Goal: Task Accomplishment & Management: Complete application form

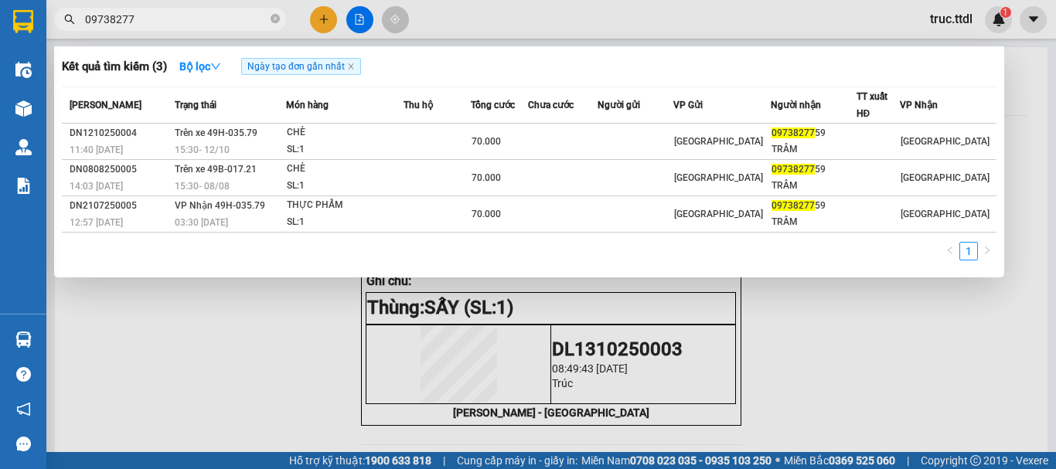
click at [232, 22] on input "09738277" at bounding box center [176, 19] width 183 height 17
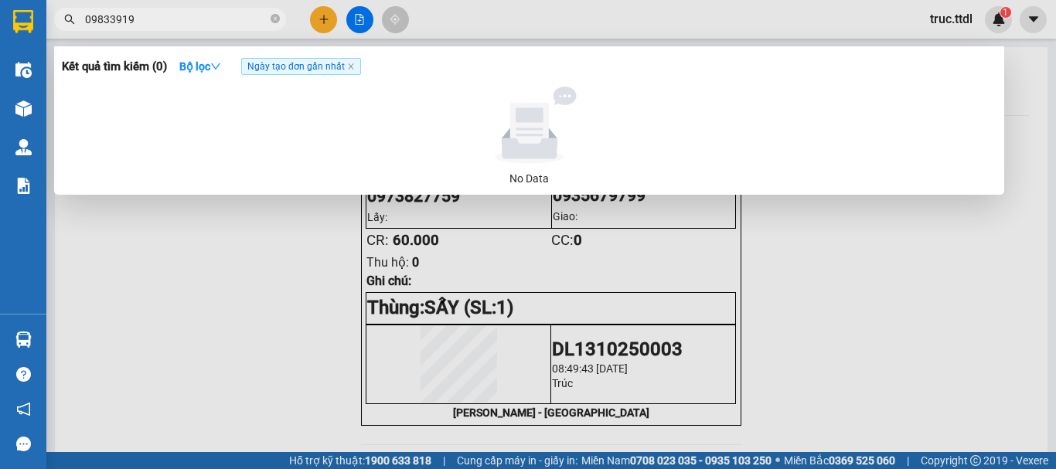
type input "09833919"
click at [325, 17] on div at bounding box center [528, 234] width 1056 height 469
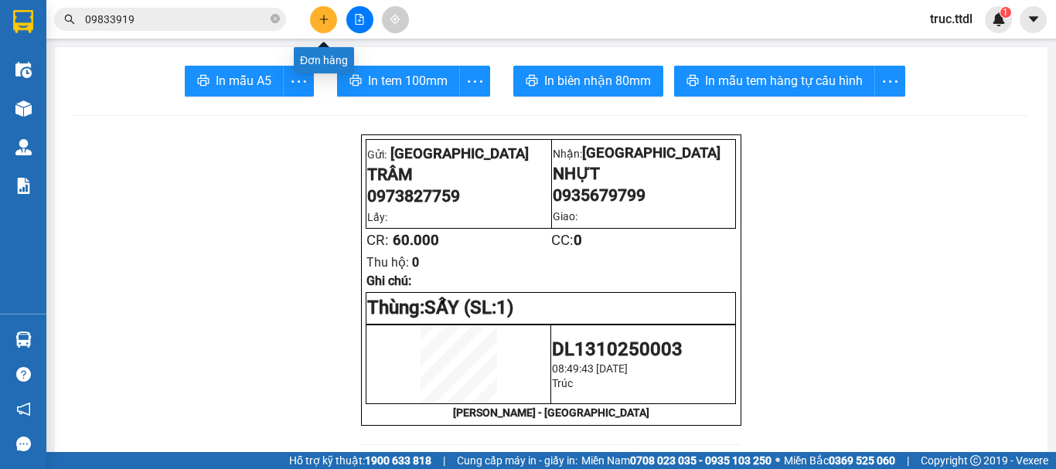
click at [325, 18] on icon "plus" at bounding box center [324, 19] width 11 height 11
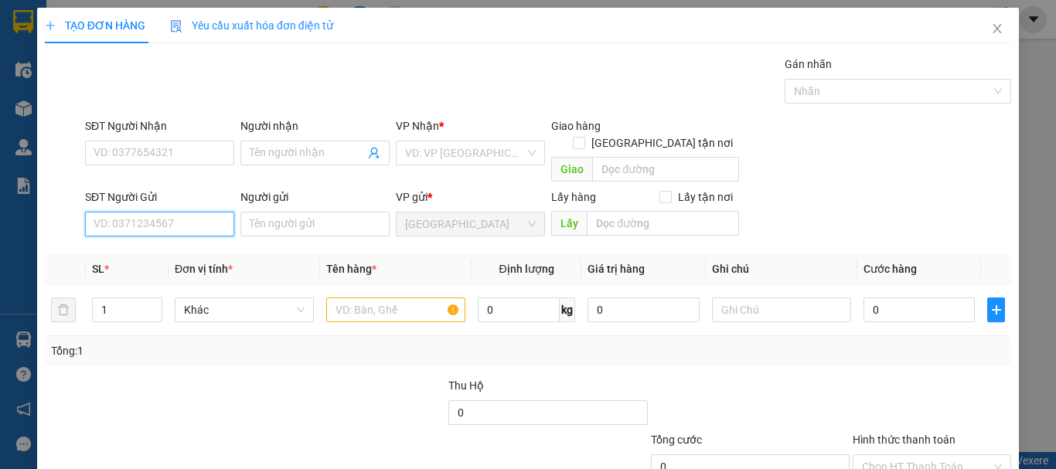
click at [178, 214] on input "SĐT Người Gửi" at bounding box center [159, 224] width 149 height 25
type input "0911840228"
type input "0796681819"
type input "ĐƯỢC"
type input "KHÁNH"
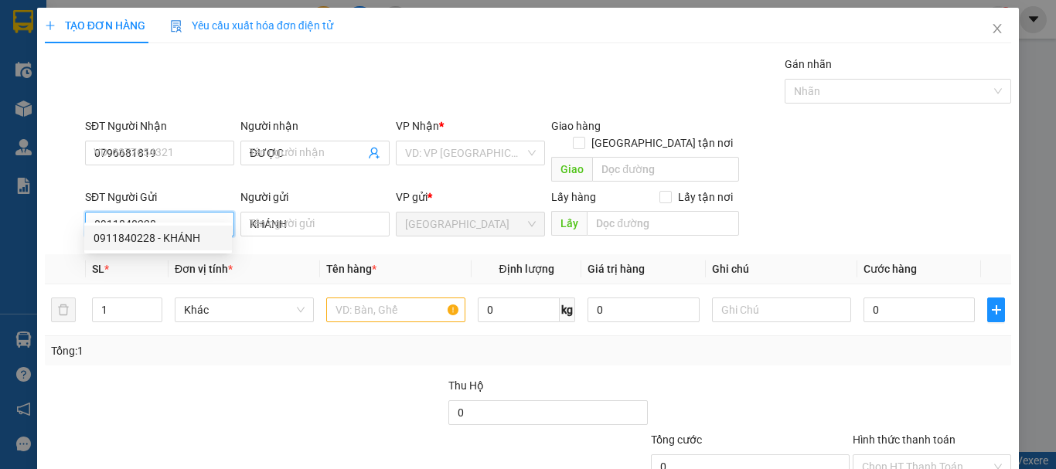
type input "150.000"
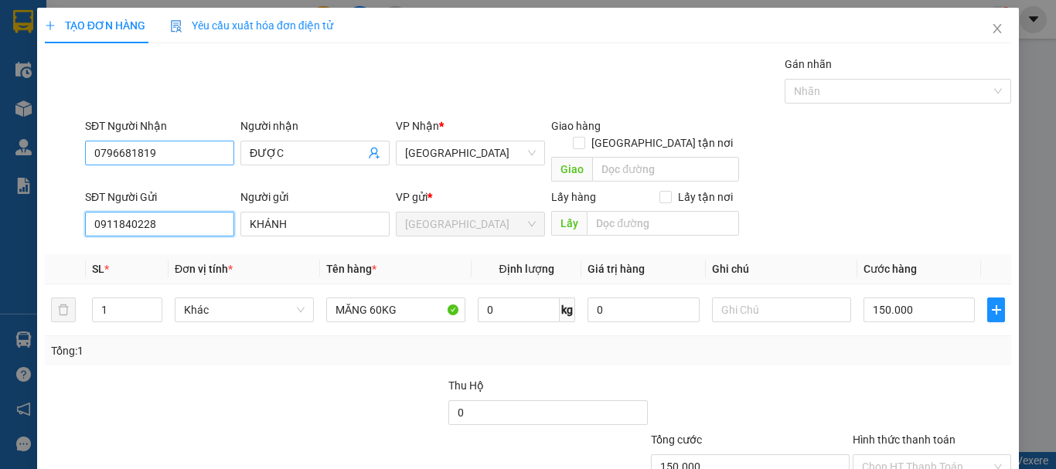
type input "0911840228"
drag, startPoint x: 196, startPoint y: 158, endPoint x: 2, endPoint y: 199, distance: 197.7
click at [2, 199] on div "TẠO ĐƠN HÀNG Yêu cầu xuất hóa đơn điện tử Transit Pickup Surcharge Ids Transit …" at bounding box center [528, 234] width 1056 height 469
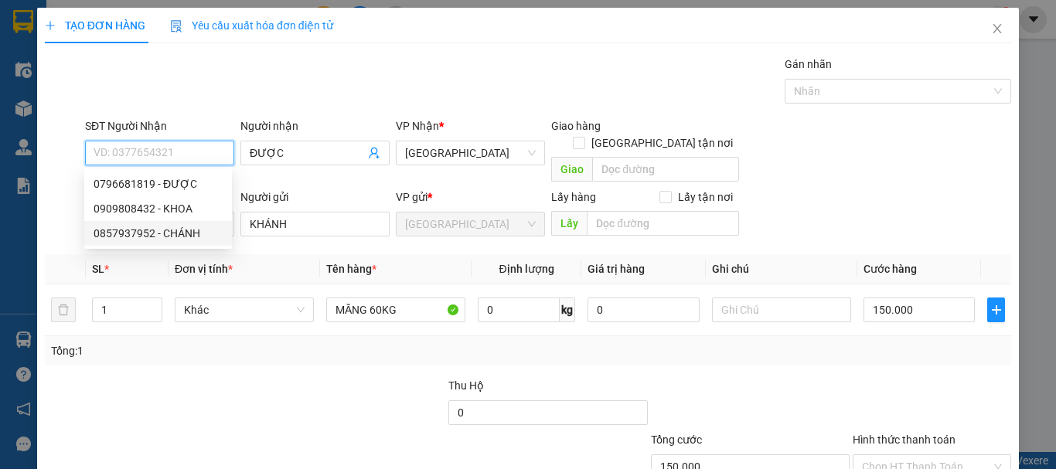
click at [156, 231] on div "0857937952 - CHÁNH" at bounding box center [158, 233] width 129 height 17
type input "0857937952"
type input "CHÁNH"
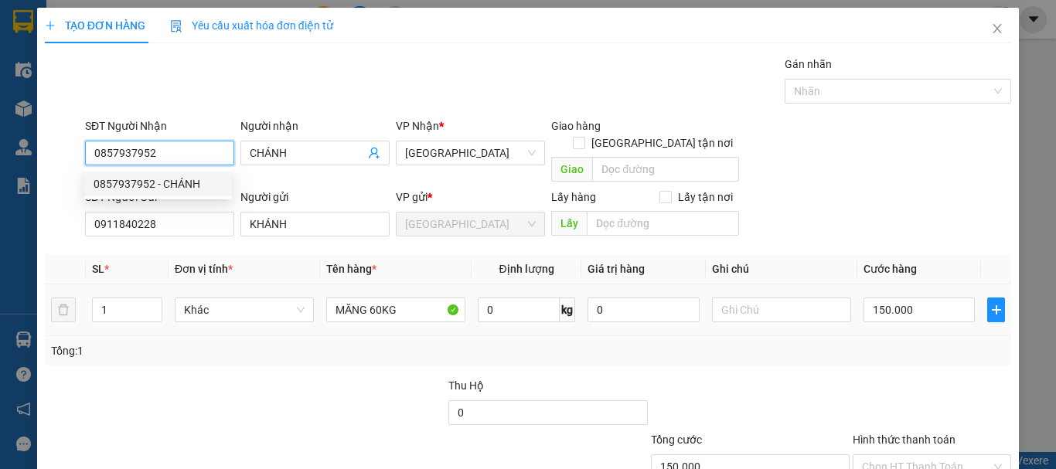
type input "60.000"
click at [226, 299] on span "Khác" at bounding box center [244, 310] width 121 height 23
type input "0857937952"
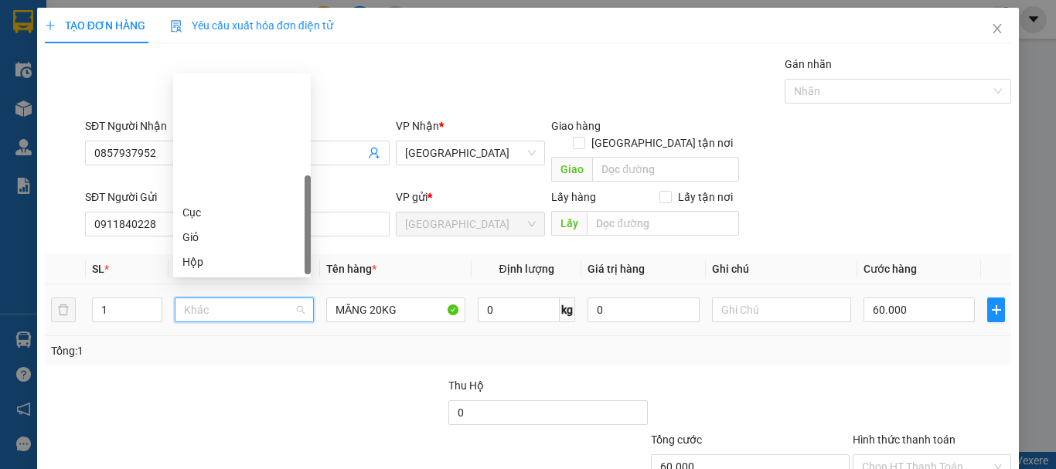
scroll to position [148, 0]
type input "x"
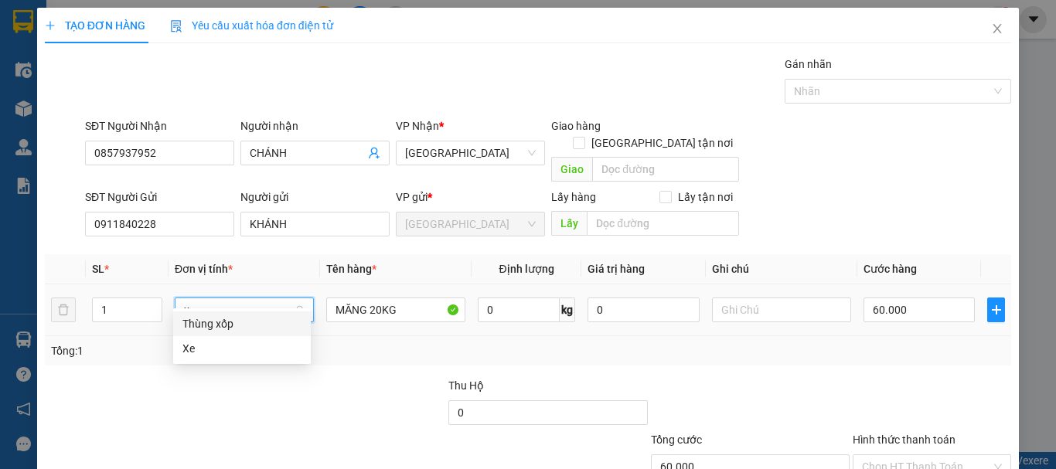
scroll to position [0, 0]
click at [231, 323] on div "Thùng xốp" at bounding box center [242, 324] width 119 height 17
click at [247, 299] on span "Thùng xốp" at bounding box center [244, 310] width 121 height 23
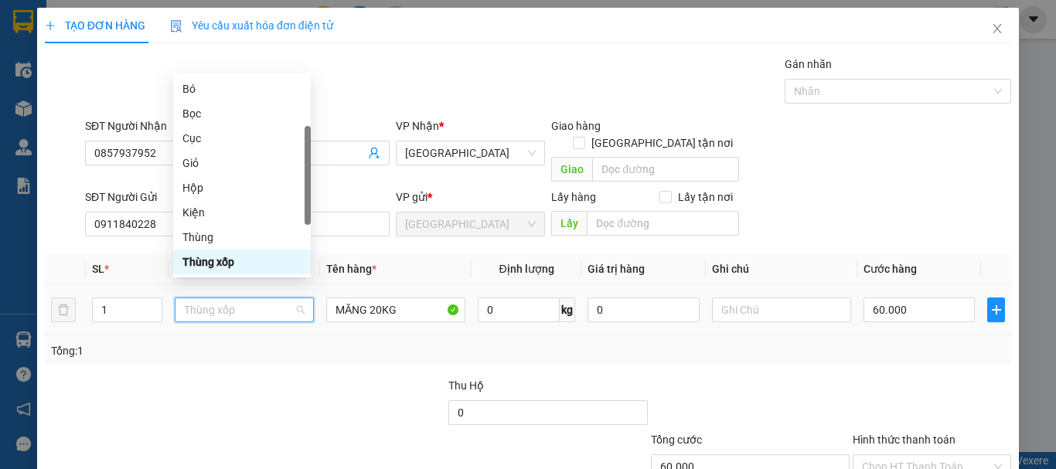
type input "b"
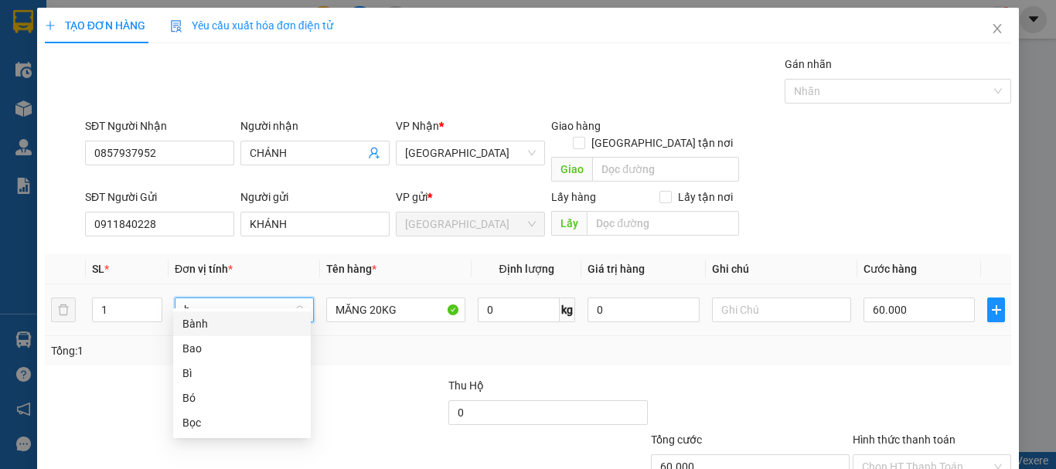
scroll to position [0, 0]
click at [226, 426] on div "Bọc" at bounding box center [242, 423] width 119 height 17
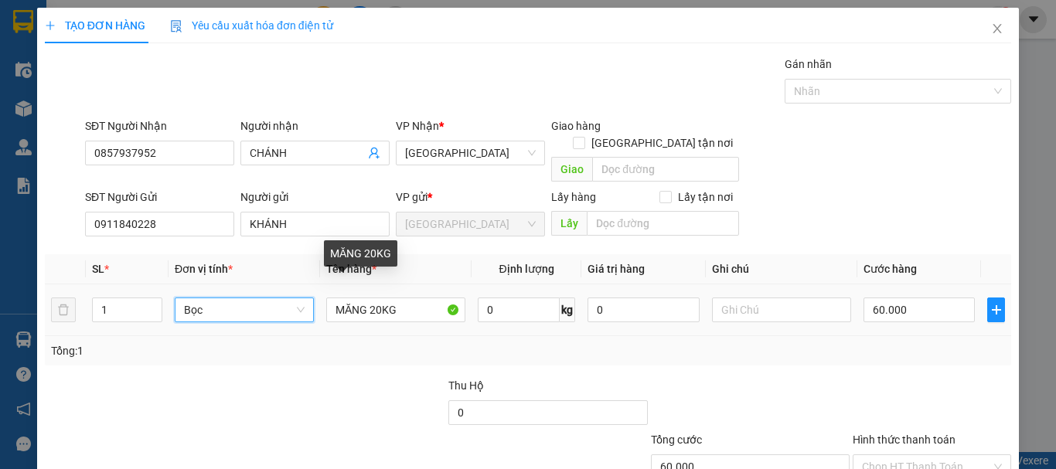
click at [414, 285] on td "MĂNG 20KG" at bounding box center [396, 311] width 152 height 52
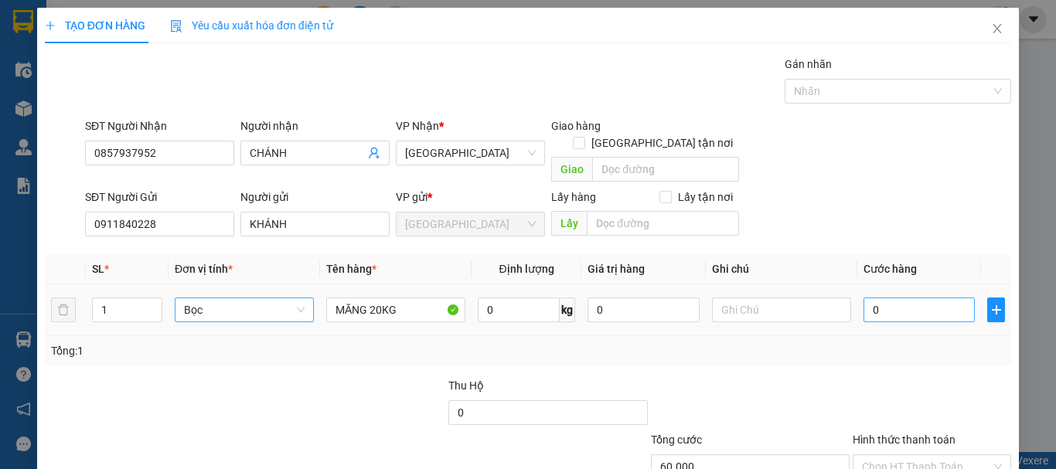
type input "0"
click at [876, 300] on input "0" at bounding box center [919, 310] width 111 height 25
type input "6"
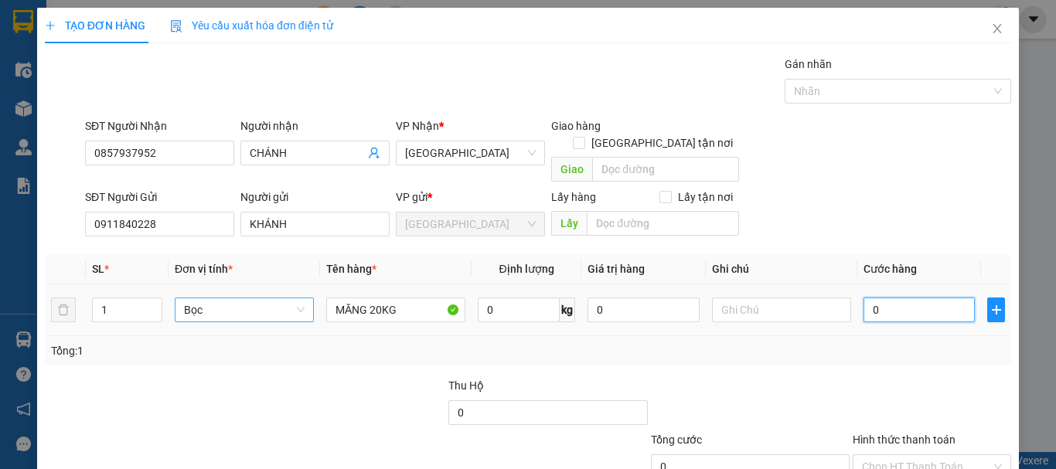
type input "6"
type input "60"
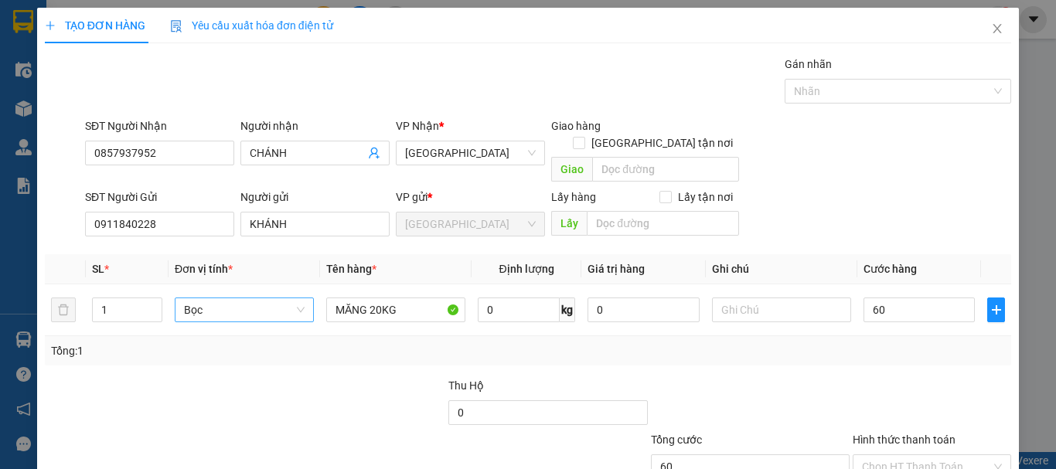
type input "60.000"
click at [882, 351] on div "Transit Pickup Surcharge Ids Transit Deliver Surcharge Ids Transit Deliver Surc…" at bounding box center [528, 304] width 967 height 497
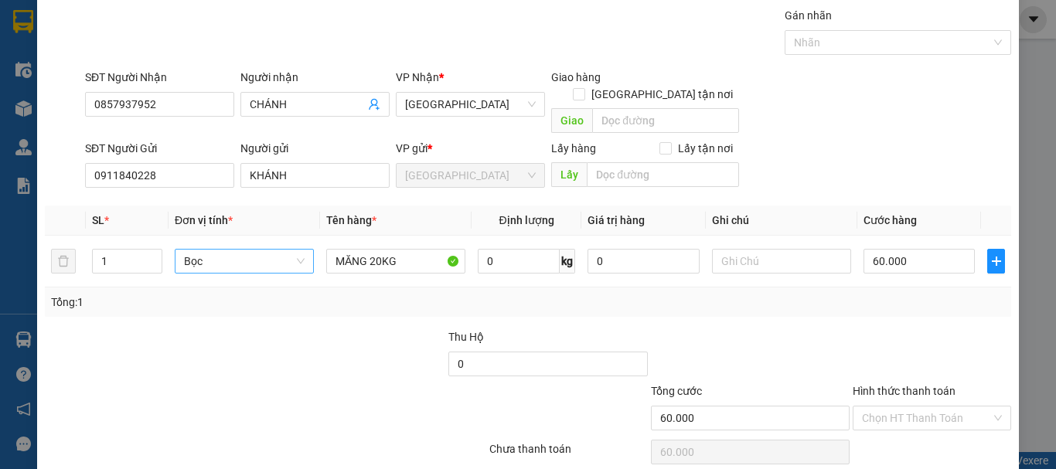
scroll to position [97, 0]
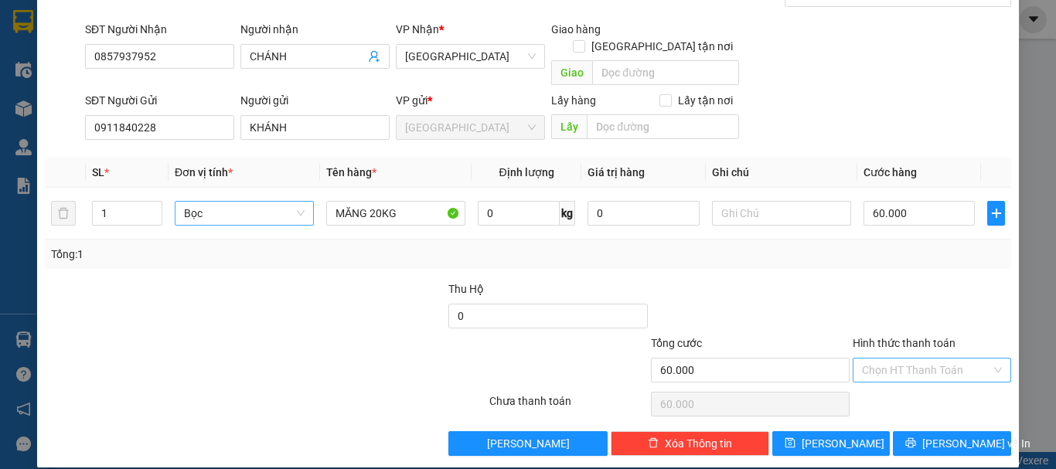
click at [915, 359] on input "Hình thức thanh toán" at bounding box center [926, 370] width 129 height 23
click at [912, 381] on div "Tại văn phòng" at bounding box center [923, 384] width 138 height 17
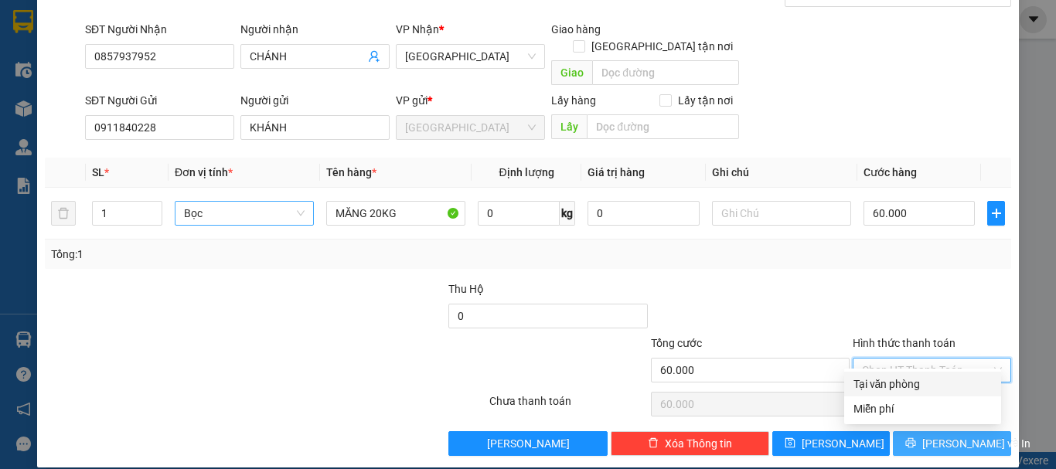
type input "0"
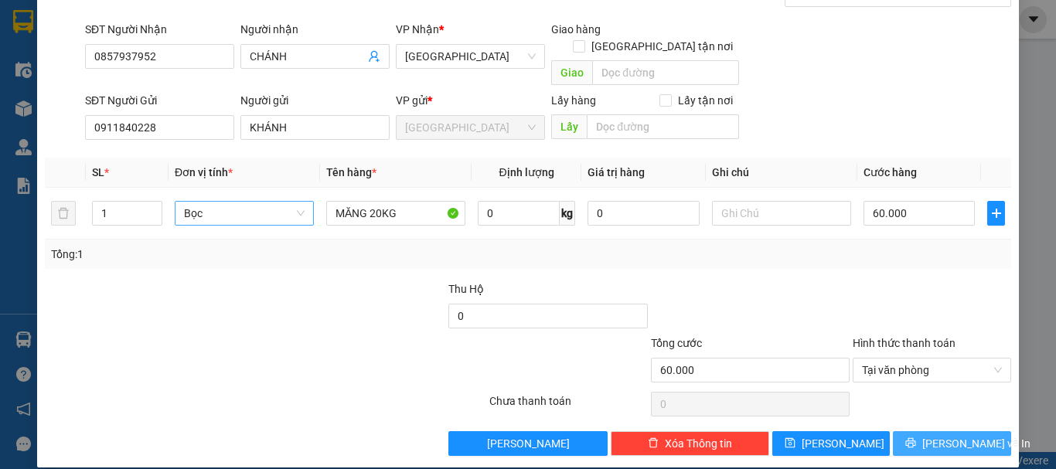
click at [937, 435] on span "[PERSON_NAME] và In" at bounding box center [977, 443] width 108 height 17
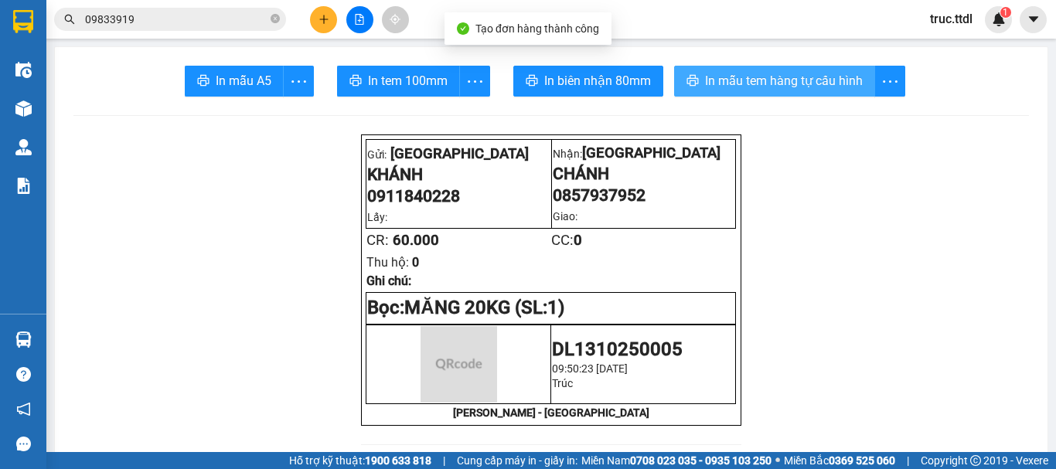
click at [785, 87] on span "In mẫu tem hàng tự cấu hình" at bounding box center [784, 80] width 158 height 19
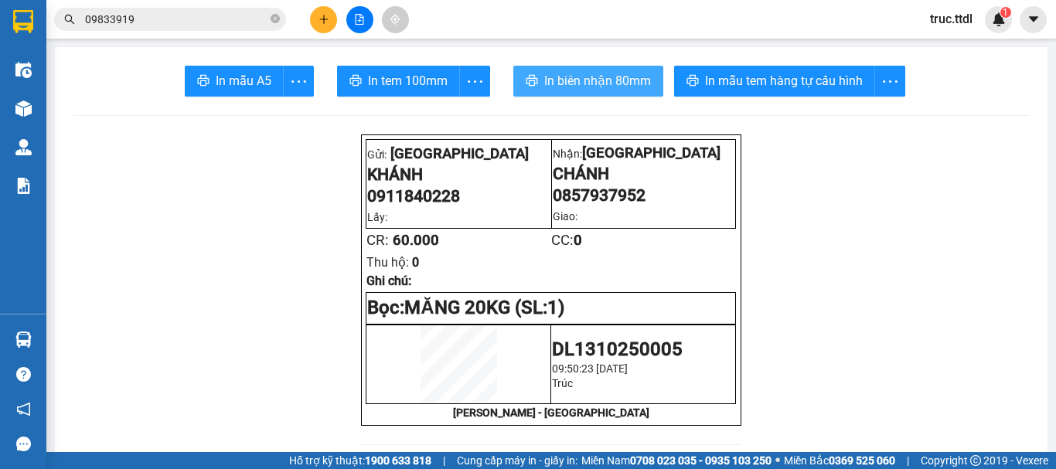
drag, startPoint x: 602, startPoint y: 81, endPoint x: 592, endPoint y: 86, distance: 11.1
click at [601, 81] on span "In biên nhận 80mm" at bounding box center [597, 80] width 107 height 19
click at [171, 15] on input "09833919" at bounding box center [176, 19] width 183 height 17
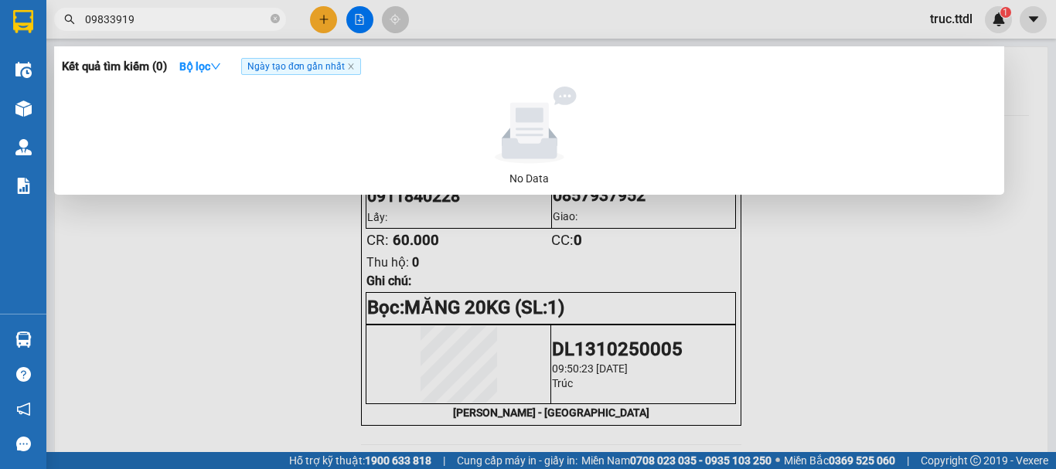
click at [171, 15] on input "09833919" at bounding box center [176, 19] width 183 height 17
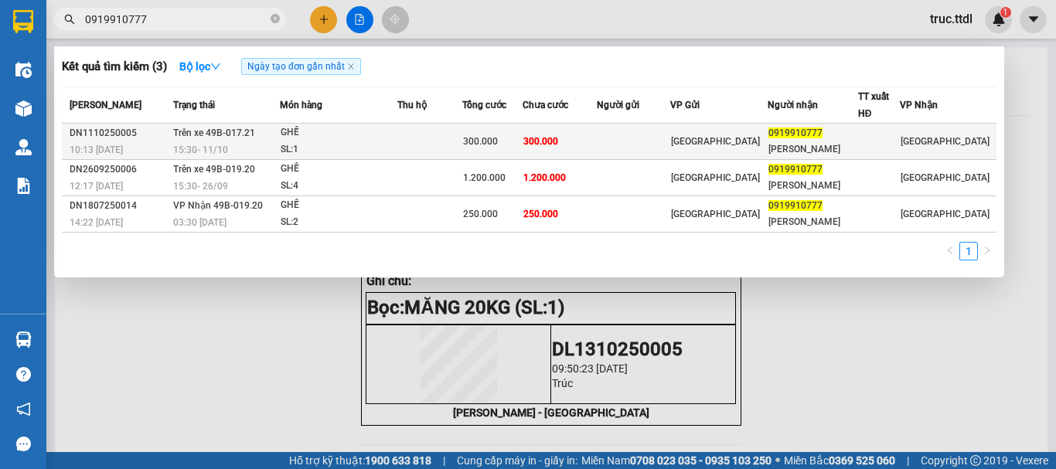
type input "0919910777"
click at [489, 146] on span "300.000" at bounding box center [480, 141] width 35 height 11
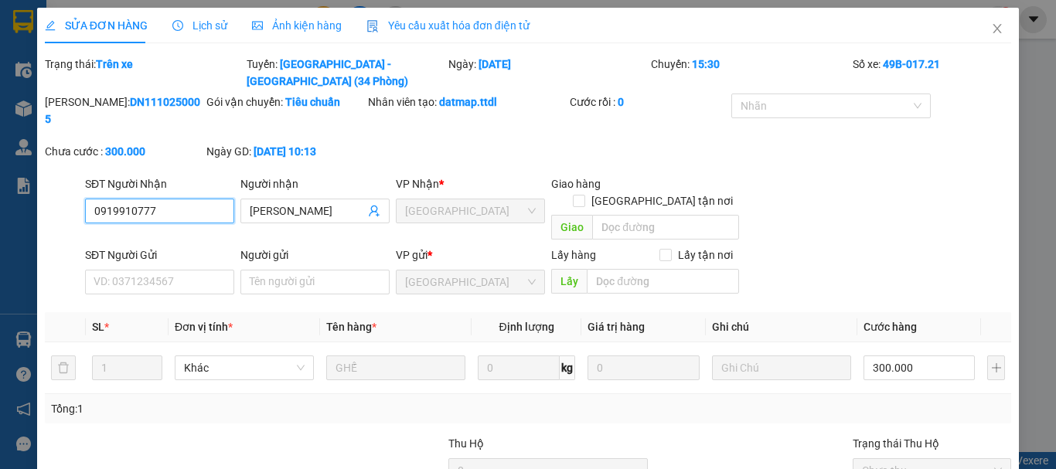
type input "0919910777"
type input "THÙY ANH"
type input "300.000"
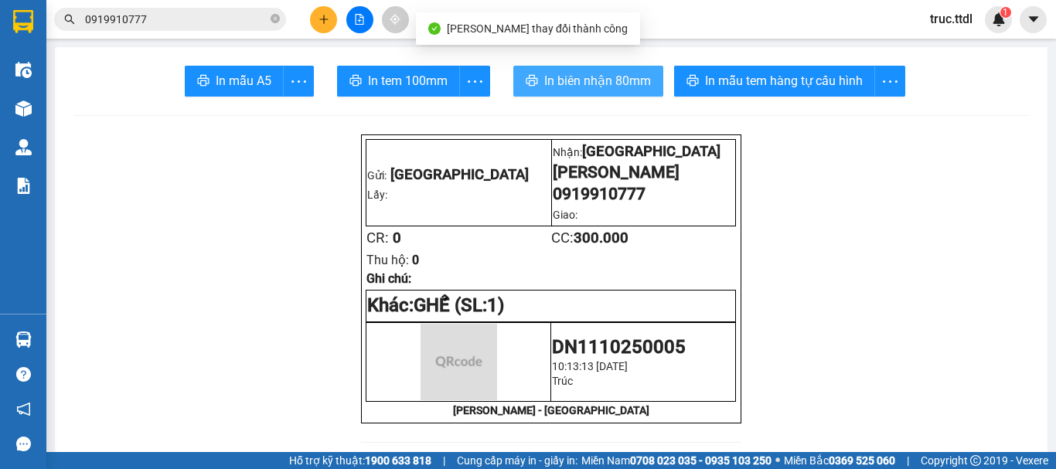
click at [603, 80] on span "In biên nhận 80mm" at bounding box center [597, 80] width 107 height 19
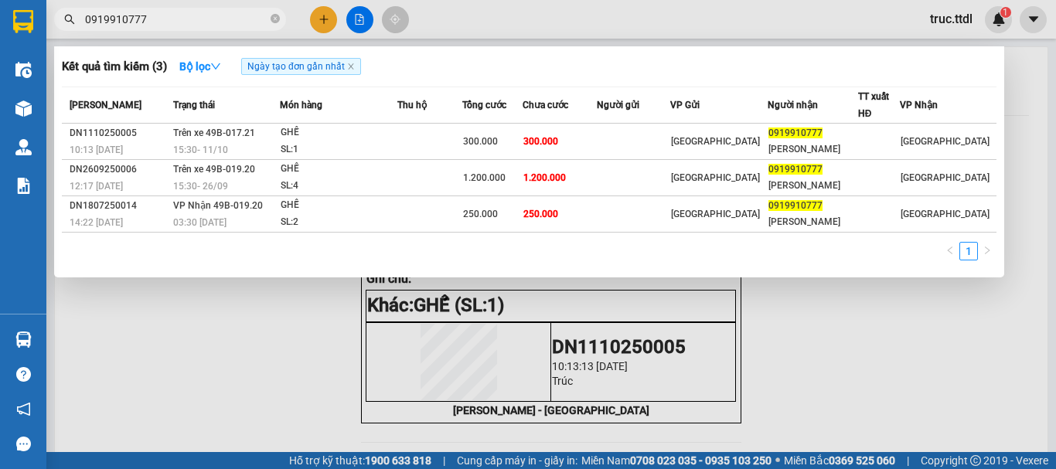
click at [172, 23] on input "0919910777" at bounding box center [176, 19] width 183 height 17
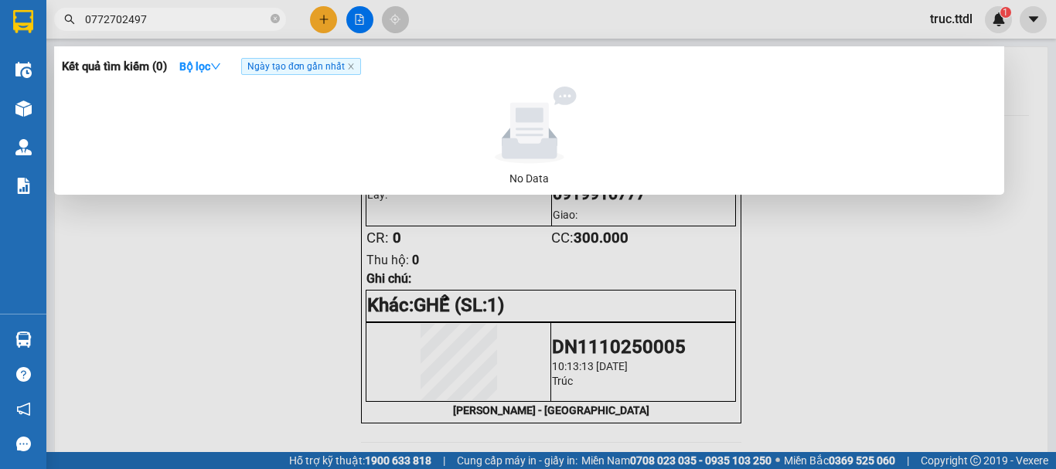
type input "0772702497"
click at [198, 32] on div at bounding box center [528, 234] width 1056 height 469
click at [202, 19] on input "0772702497" at bounding box center [176, 19] width 183 height 17
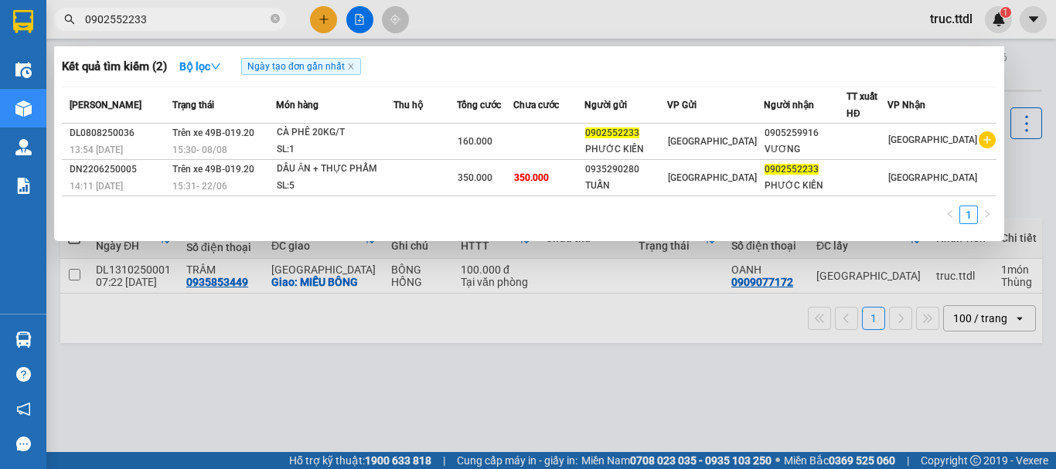
click at [326, 17] on div at bounding box center [528, 234] width 1056 height 469
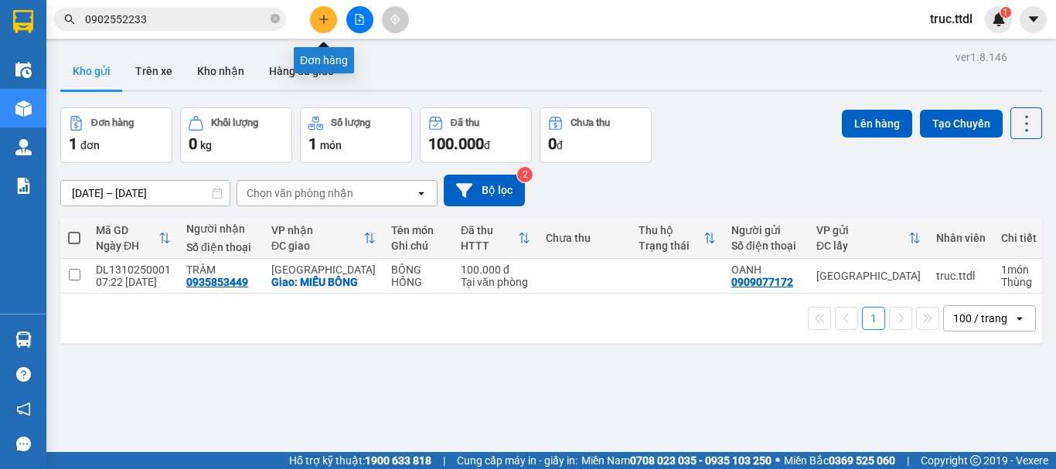
click at [326, 17] on icon "plus" at bounding box center [324, 19] width 11 height 11
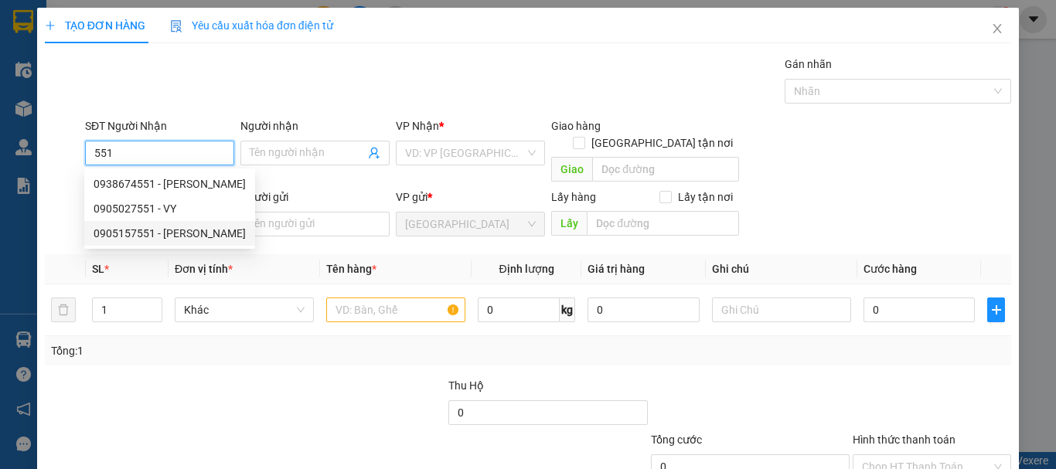
click at [193, 234] on div "0905157551 - [PERSON_NAME]" at bounding box center [170, 233] width 152 height 17
type input "0905157551"
type input "ANH PHÚC"
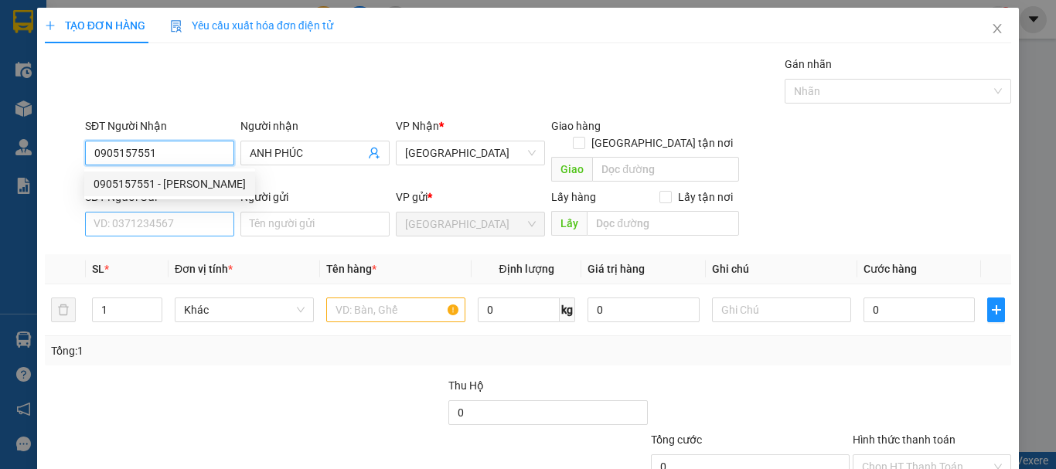
type input "160.000"
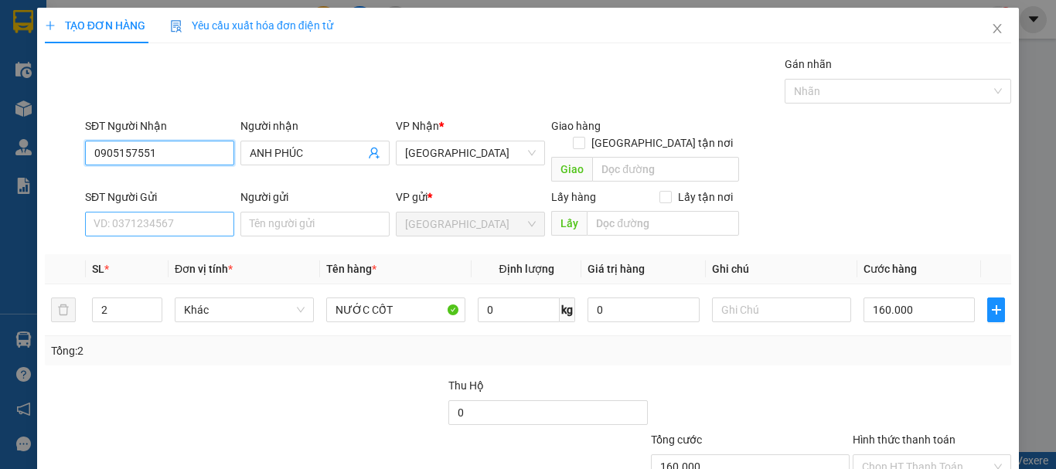
type input "0905157551"
click at [205, 212] on input "SĐT Người Gửi" at bounding box center [159, 224] width 149 height 25
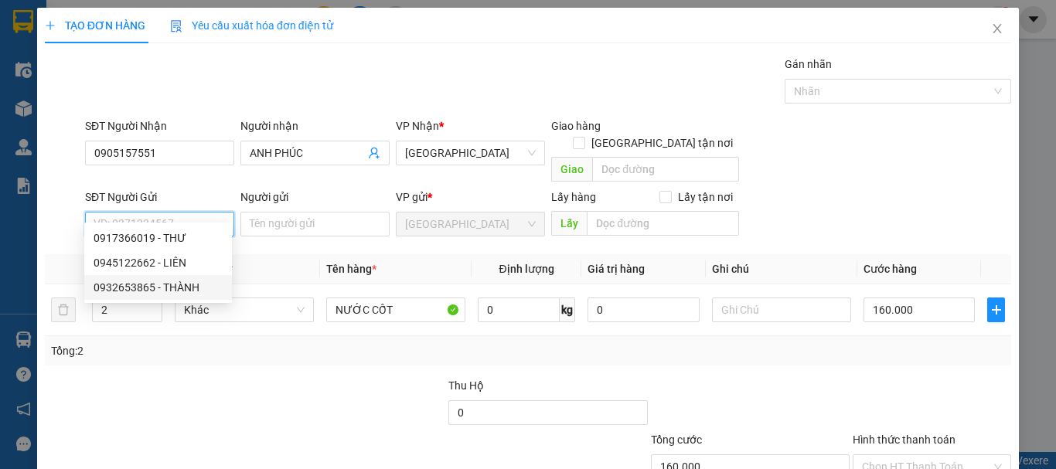
click at [193, 287] on div "0932653865 - THÀNH" at bounding box center [158, 287] width 129 height 17
type input "0932653865"
type input "THÀNH"
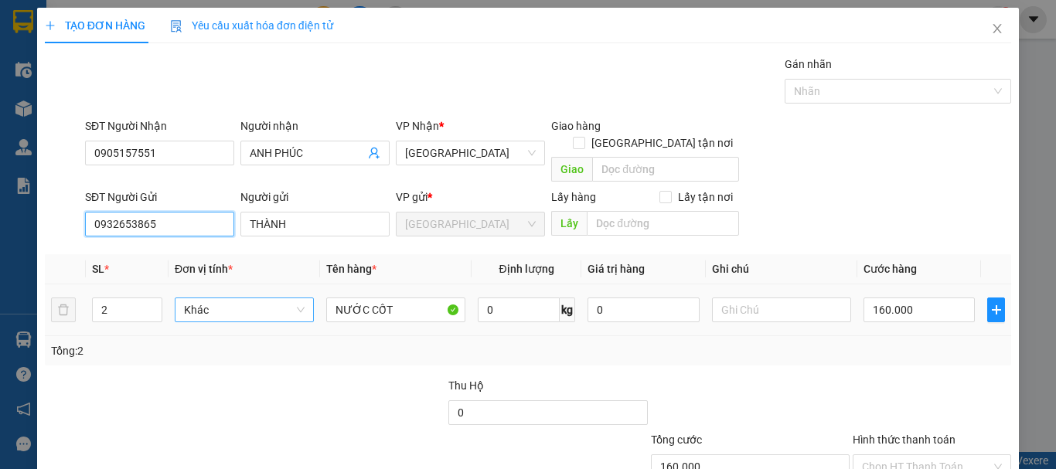
click at [231, 299] on span "Khác" at bounding box center [244, 310] width 121 height 23
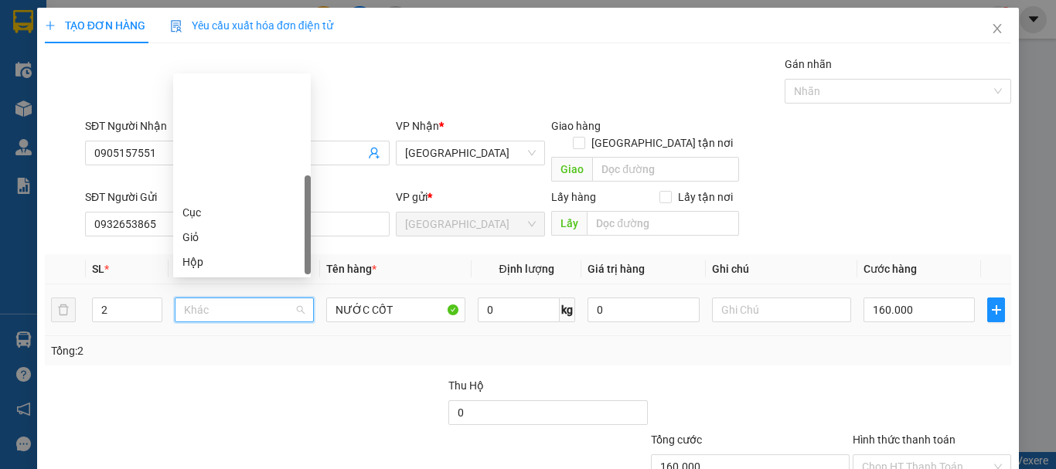
scroll to position [148, 0]
type input "t"
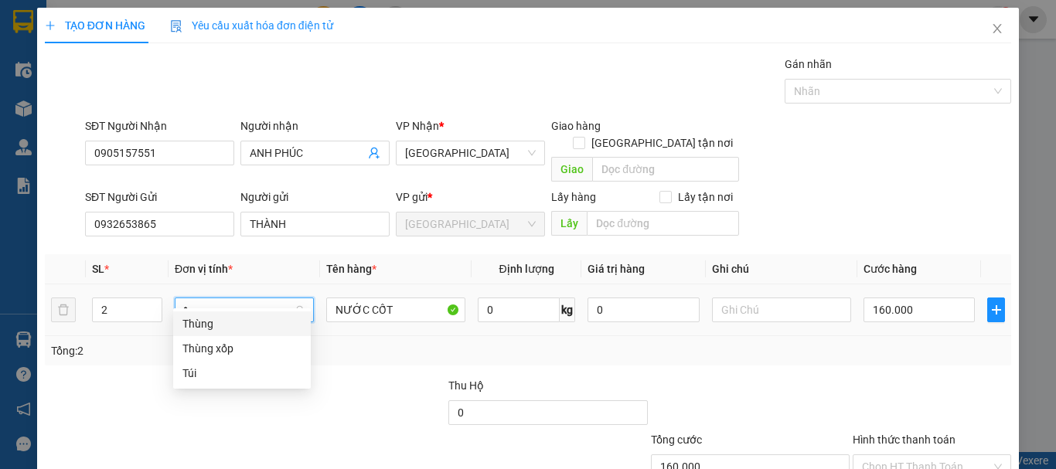
scroll to position [0, 0]
click at [234, 309] on body "Kết quả tìm kiếm ( 2 ) Bộ lọc Ngày tạo đơn gần nhất Mã ĐH Trạng thái Món hàng T…" at bounding box center [528, 234] width 1056 height 469
click at [236, 316] on div "Thùng" at bounding box center [242, 324] width 119 height 17
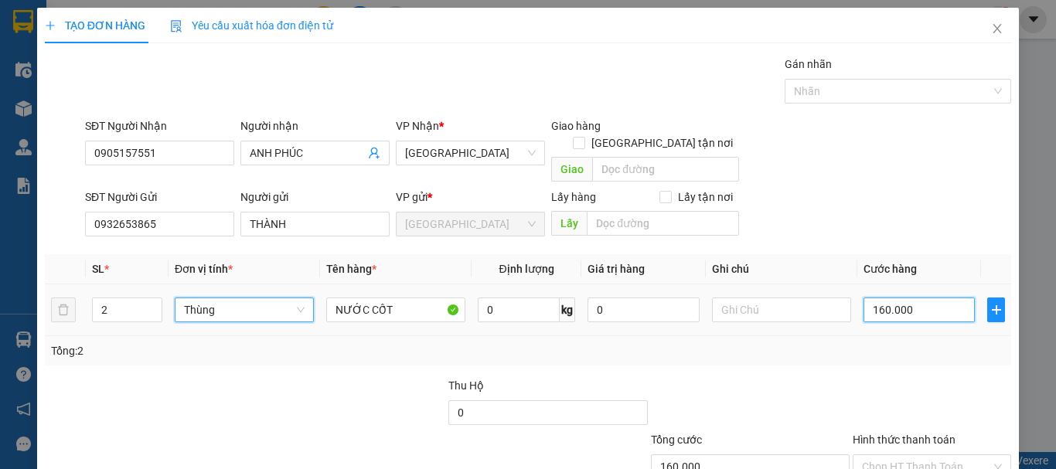
click at [894, 298] on input "160.000" at bounding box center [919, 310] width 111 height 25
type input "01"
type input "1"
type input "16"
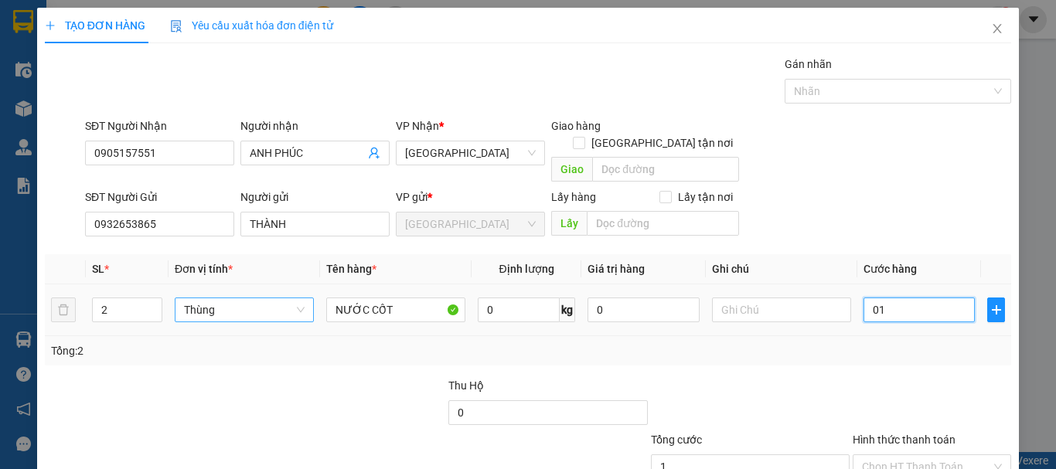
type input "16"
type input "016"
type input "160"
type input "0.160"
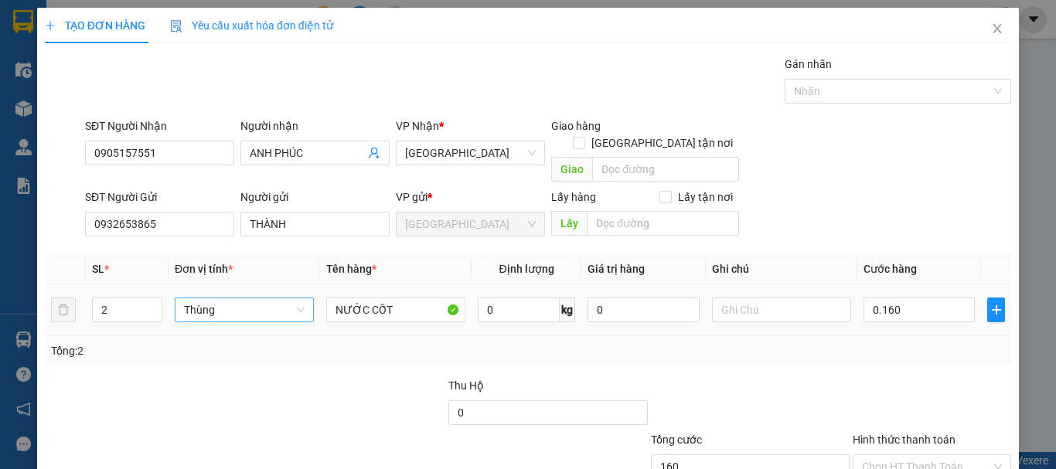
click at [892, 377] on div at bounding box center [933, 404] width 162 height 54
type input "160.000"
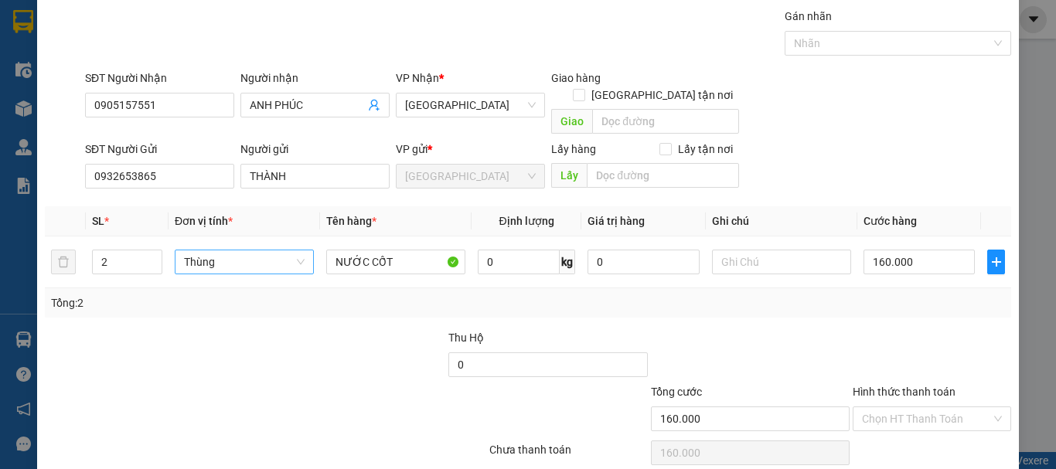
scroll to position [97, 0]
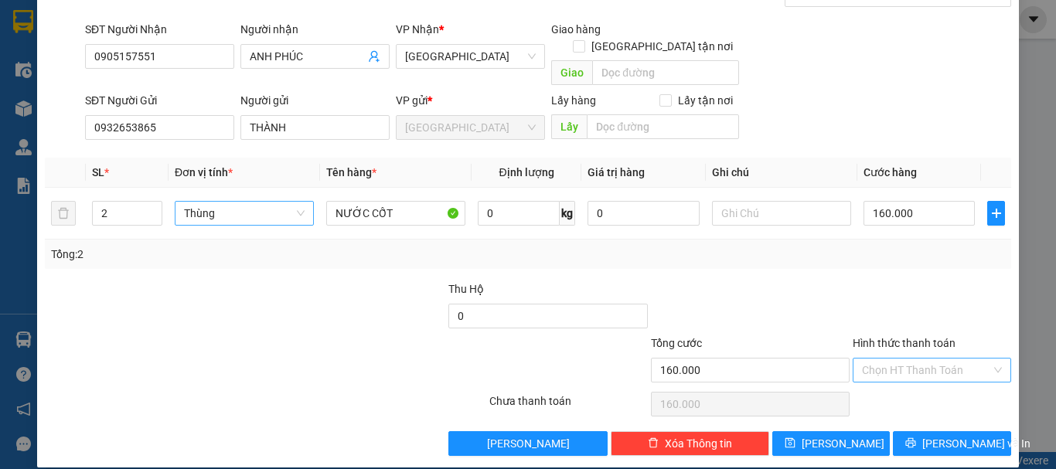
click at [911, 359] on input "Hình thức thanh toán" at bounding box center [926, 370] width 129 height 23
click at [922, 375] on div "Tại văn phòng" at bounding box center [923, 384] width 157 height 25
type input "0"
click at [944, 435] on span "[PERSON_NAME] và In" at bounding box center [977, 443] width 108 height 17
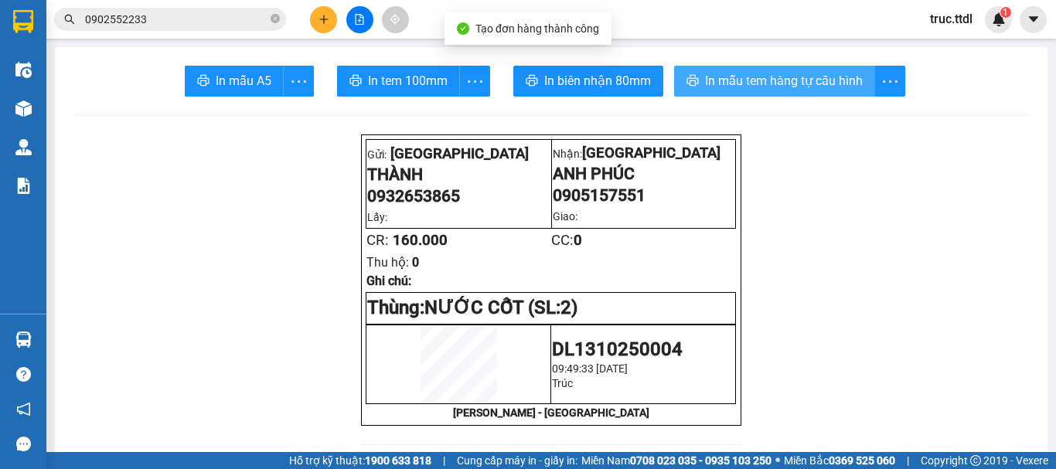
click at [779, 79] on span "In mẫu tem hàng tự cấu hình" at bounding box center [784, 80] width 158 height 19
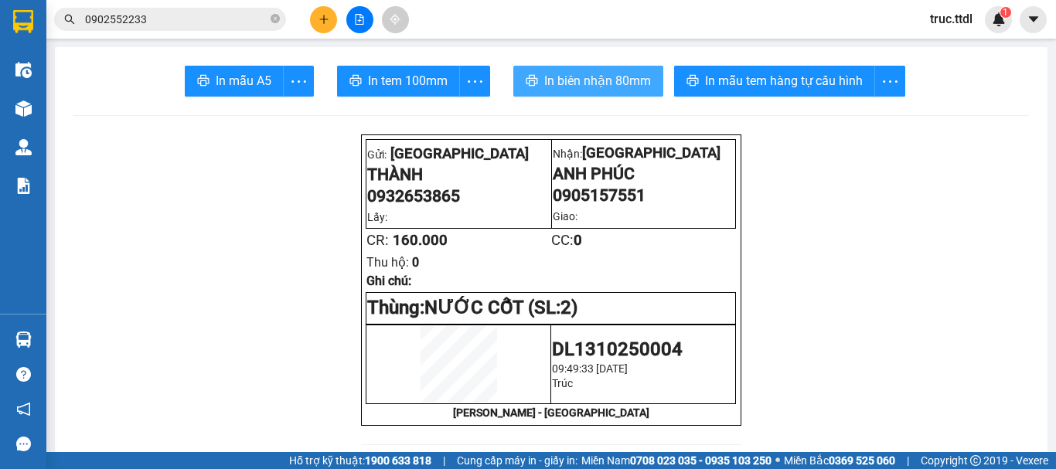
click at [582, 82] on span "In biên nhận 80mm" at bounding box center [597, 80] width 107 height 19
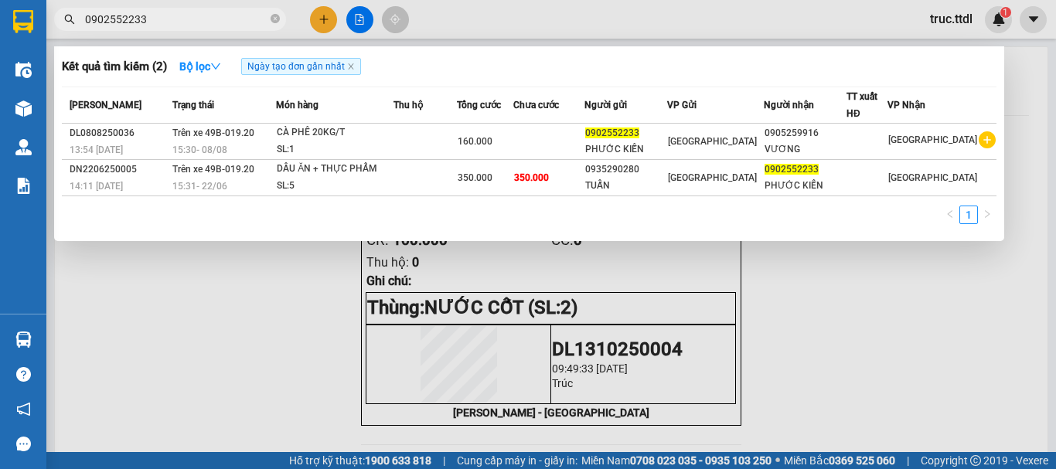
click at [193, 10] on span "0902552233" at bounding box center [170, 19] width 232 height 23
click at [429, 17] on div at bounding box center [528, 234] width 1056 height 469
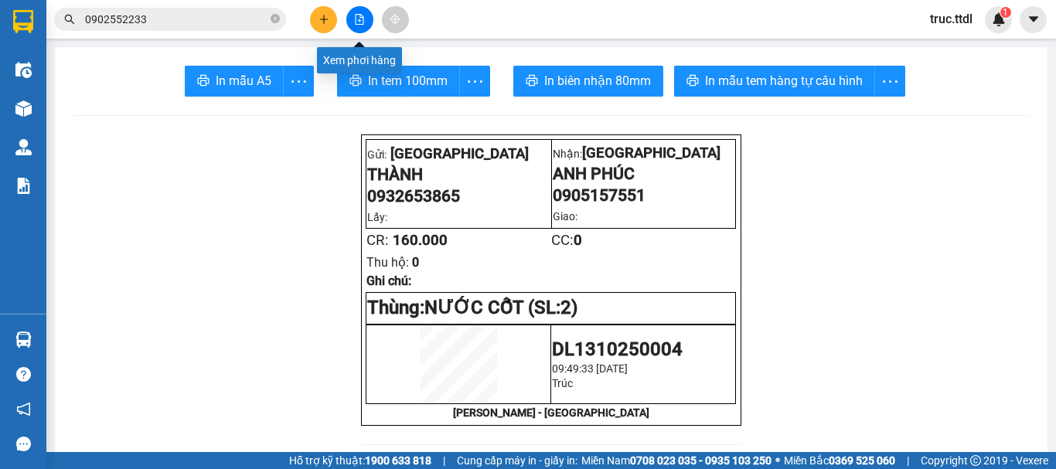
click at [333, 25] on button at bounding box center [323, 19] width 27 height 27
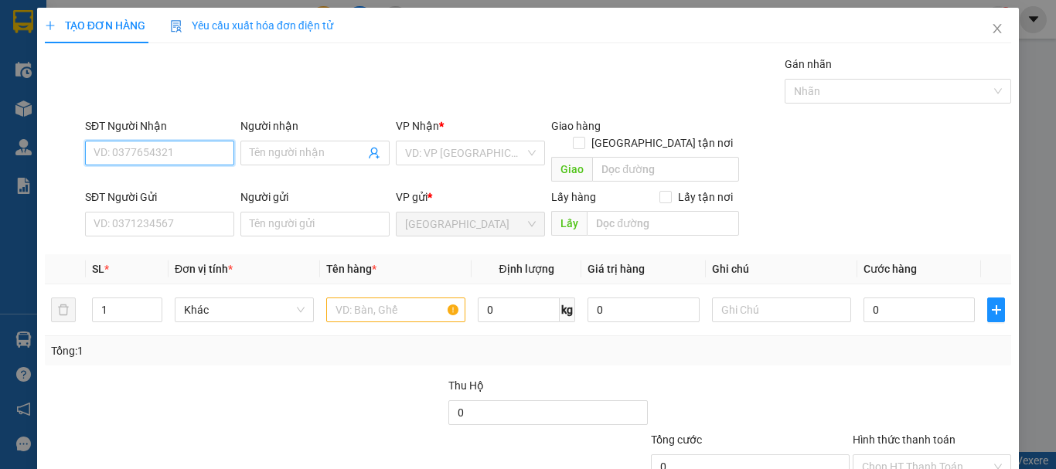
click at [183, 162] on input "SĐT Người Nhận" at bounding box center [159, 153] width 149 height 25
type input "0905715740"
type input "GIANG"
type input "200.000"
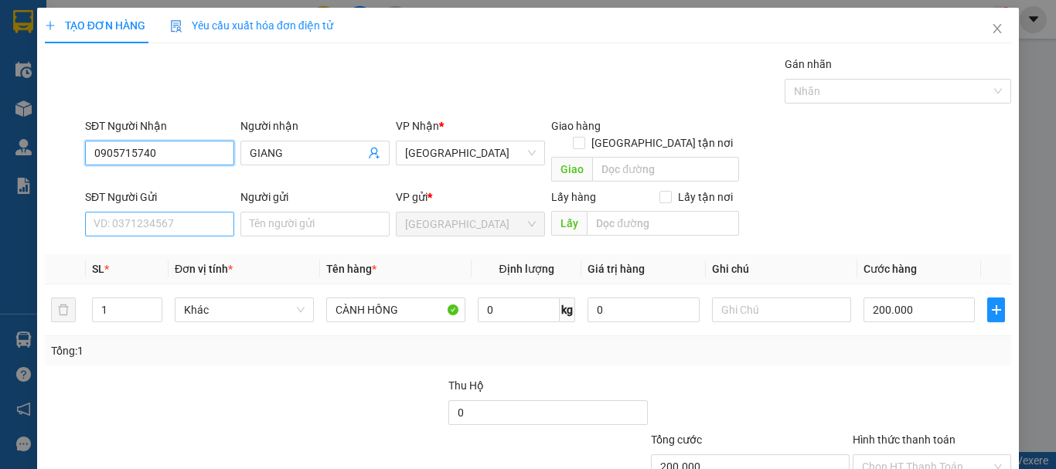
type input "0905715740"
click at [152, 212] on input "SĐT Người Gửi" at bounding box center [159, 224] width 149 height 25
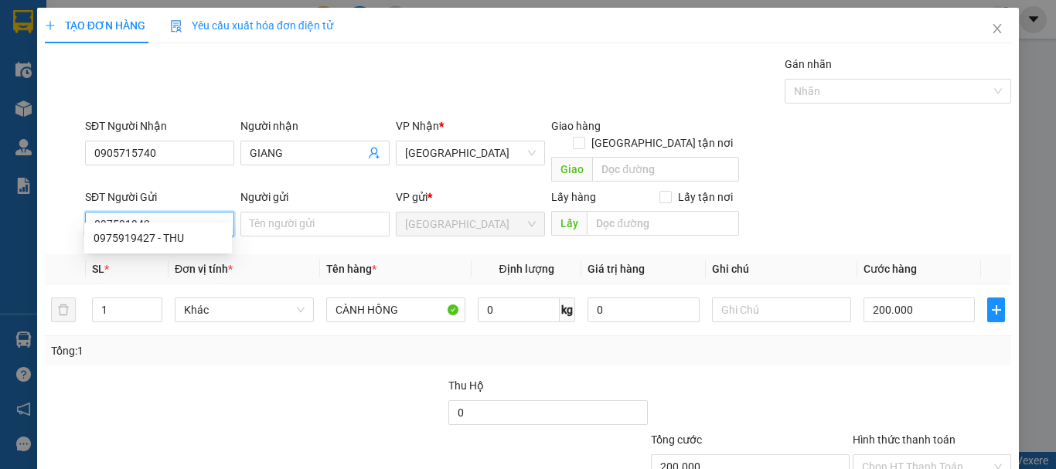
type input "0975919427"
click at [186, 238] on div "0975919427 - THU" at bounding box center [158, 238] width 129 height 17
type input "THU"
type input "50.000"
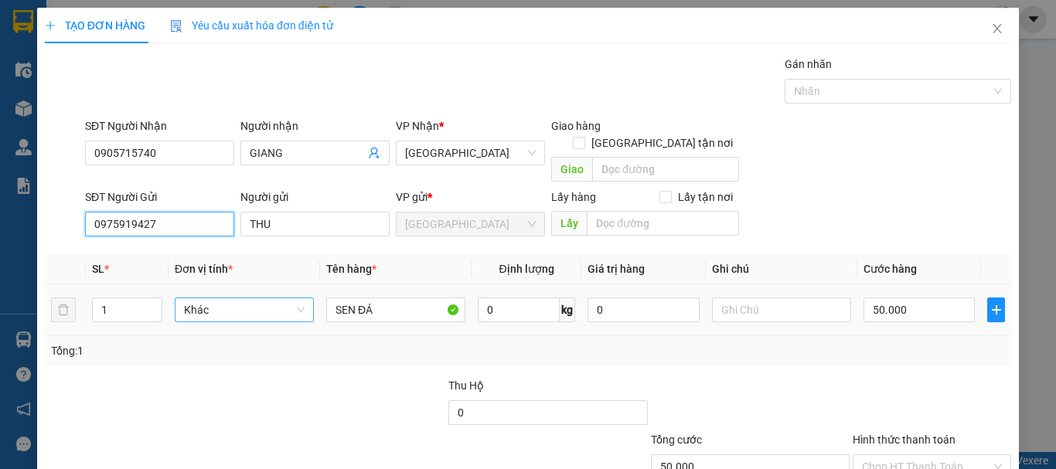
click at [258, 299] on span "Khác" at bounding box center [244, 310] width 121 height 23
type input "0975919427"
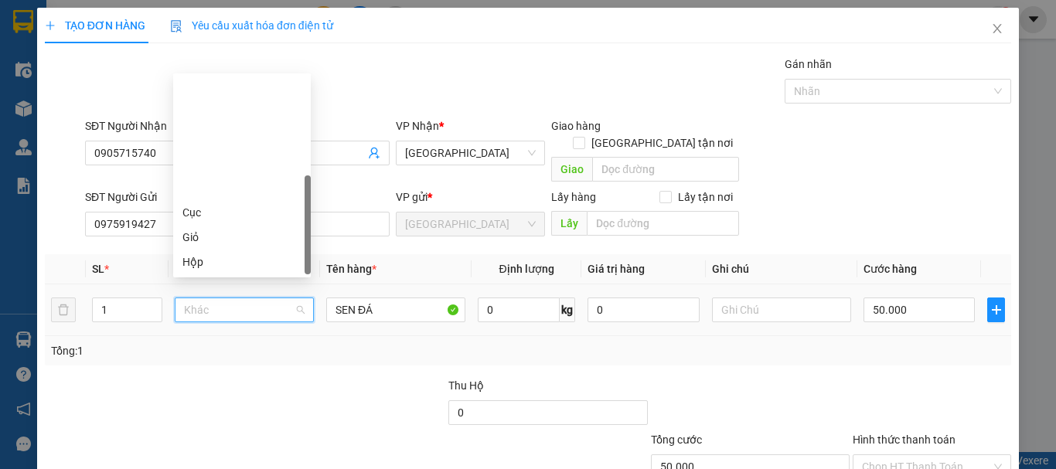
scroll to position [148, 0]
type input "T"
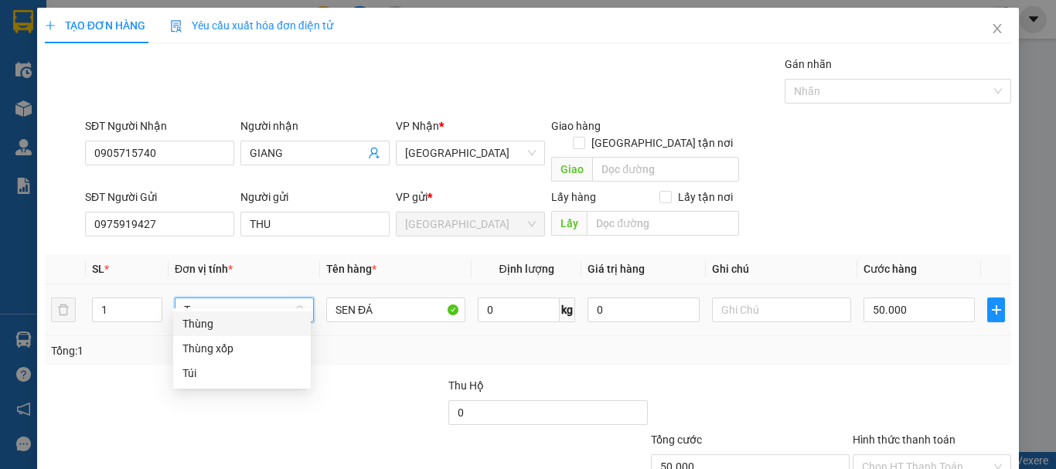
click at [258, 323] on div "Thùng" at bounding box center [242, 324] width 119 height 17
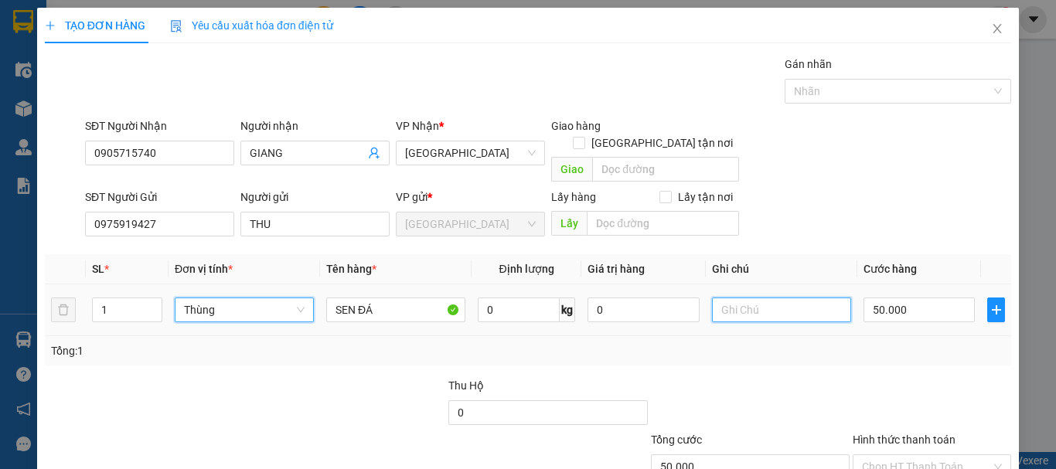
click at [760, 298] on input "text" at bounding box center [781, 310] width 139 height 25
type input "0"
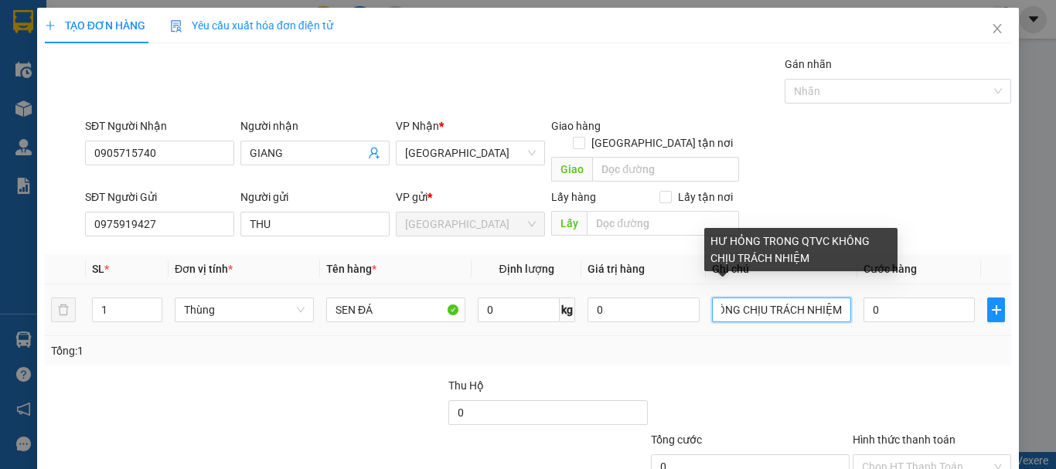
click at [747, 298] on input "HƯ HỎNG TRONG QTVC KHÔNG CHỊU TRÁCH NHIỆM" at bounding box center [781, 310] width 139 height 25
click at [732, 298] on input "HƯ HỎNG TRONG QTVC KHÔNG CHỊU TRÁCH NHIỆM" at bounding box center [781, 310] width 139 height 25
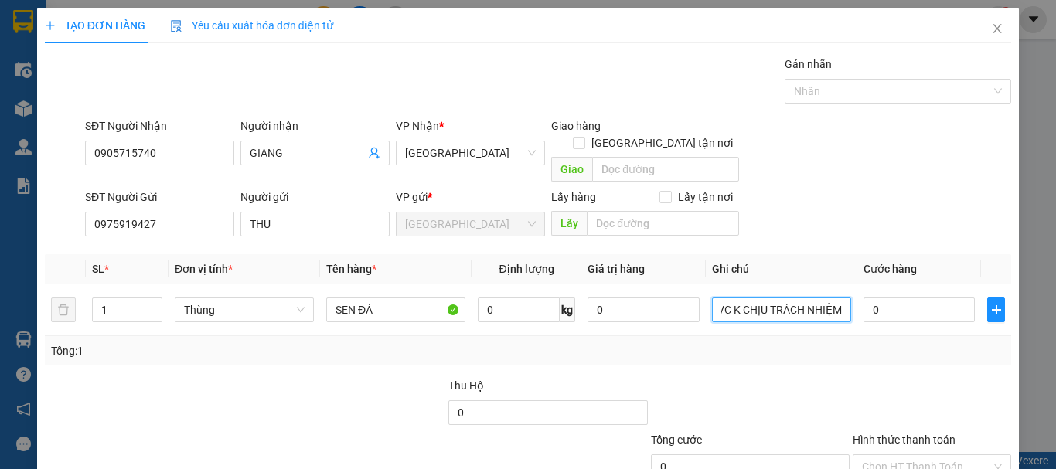
scroll to position [0, 109]
type input "HƯ HỎNG TRONG QTVC K CHỊU TRÁCH NHIỆM"
click at [625, 298] on input "0" at bounding box center [643, 310] width 111 height 25
click at [609, 298] on input "01.000" at bounding box center [643, 310] width 111 height 25
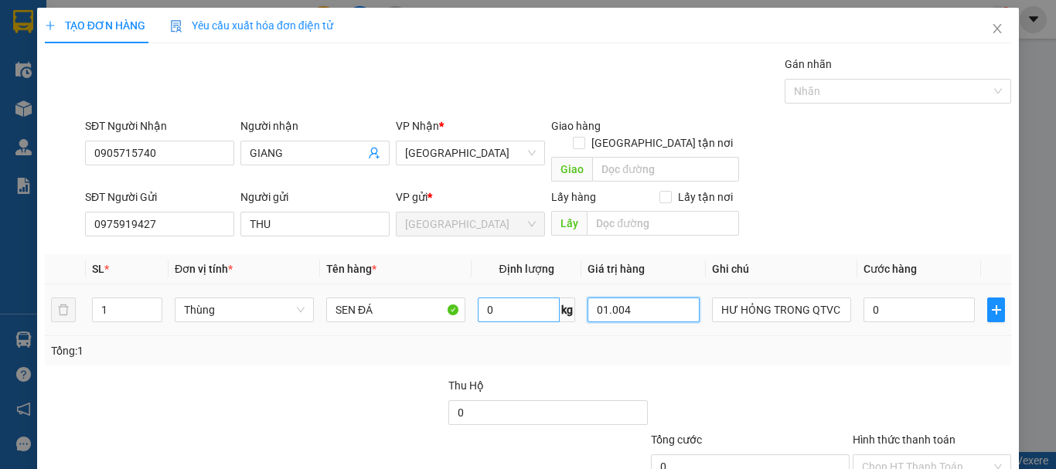
drag, startPoint x: 622, startPoint y: 293, endPoint x: 525, endPoint y: 293, distance: 96.7
click at [525, 293] on tr "1 Thùng SEN ĐÁ 0 kg 01.004 HƯ HỎNG TRONG QTVC K CHỊU TRÁCH NHIỆM 0" at bounding box center [528, 311] width 967 height 52
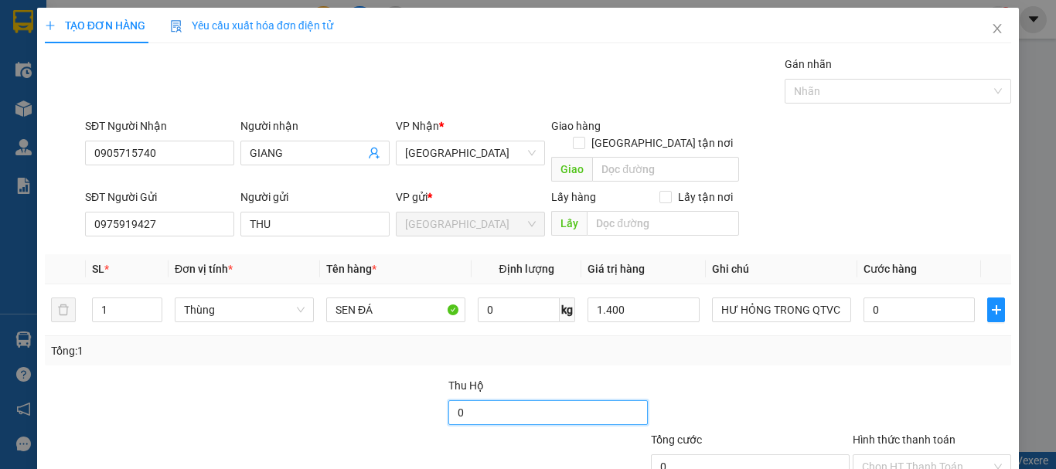
type input "1.400.000"
click at [637, 401] on input "0" at bounding box center [548, 413] width 199 height 25
click at [800, 350] on div "Transit Pickup Surcharge Ids Transit Deliver Surcharge Ids Transit Deliver Surc…" at bounding box center [528, 304] width 967 height 497
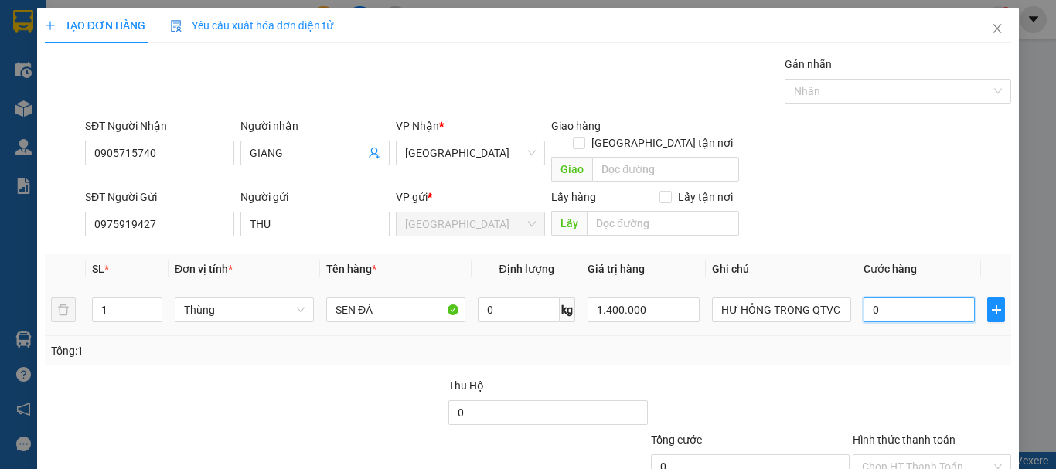
click at [914, 298] on input "0" at bounding box center [919, 310] width 111 height 25
type input "1"
type input "10"
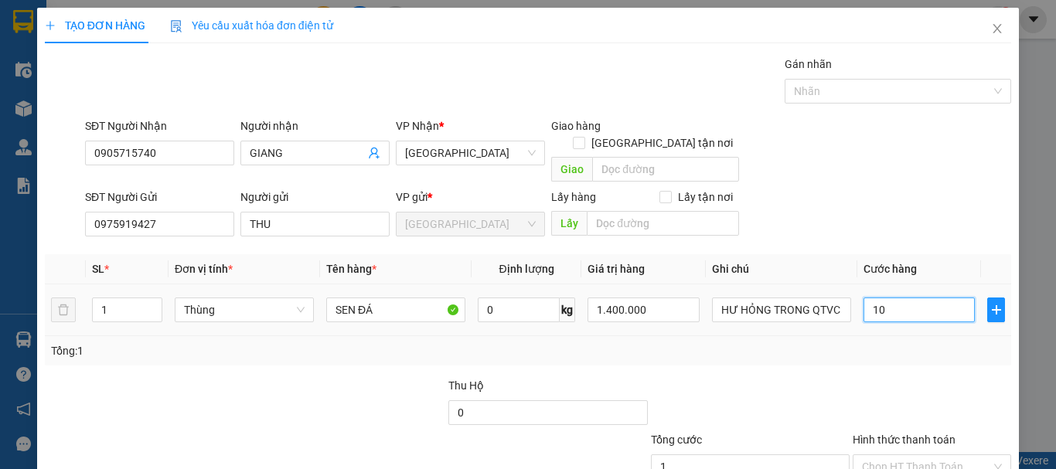
type input "10"
type input "100"
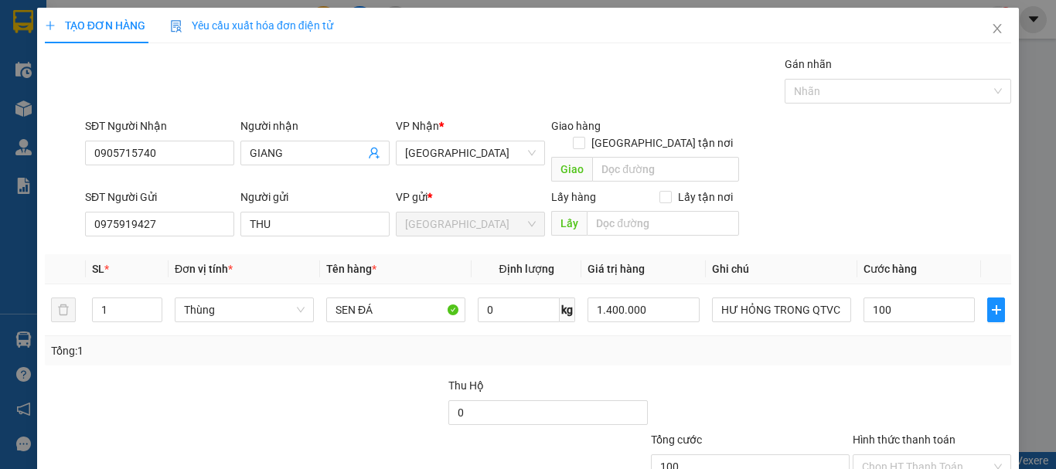
type input "100.000"
click at [905, 350] on div "Transit Pickup Surcharge Ids Transit Deliver Surcharge Ids Transit Deliver Surc…" at bounding box center [528, 304] width 967 height 497
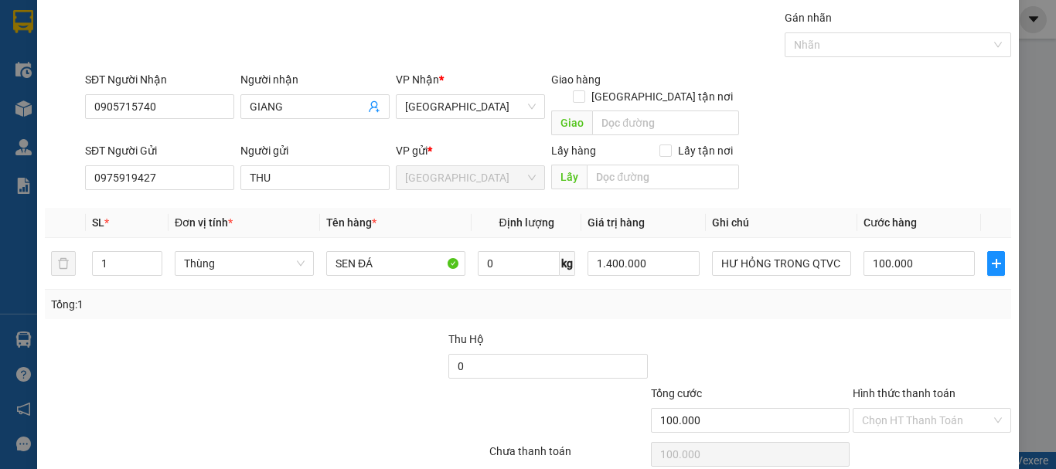
scroll to position [97, 0]
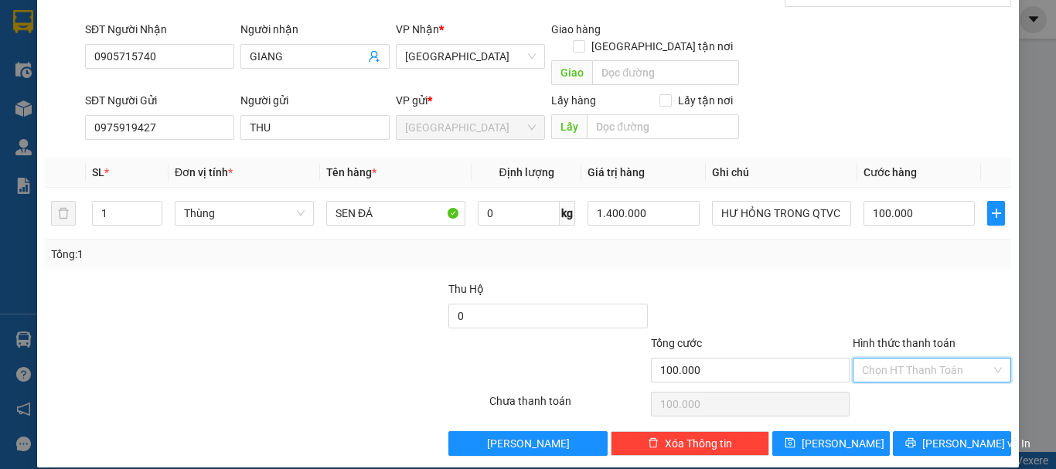
click at [918, 359] on input "Hình thức thanh toán" at bounding box center [926, 370] width 129 height 23
click at [902, 394] on div "Tại văn phòng" at bounding box center [923, 384] width 157 height 25
type input "0"
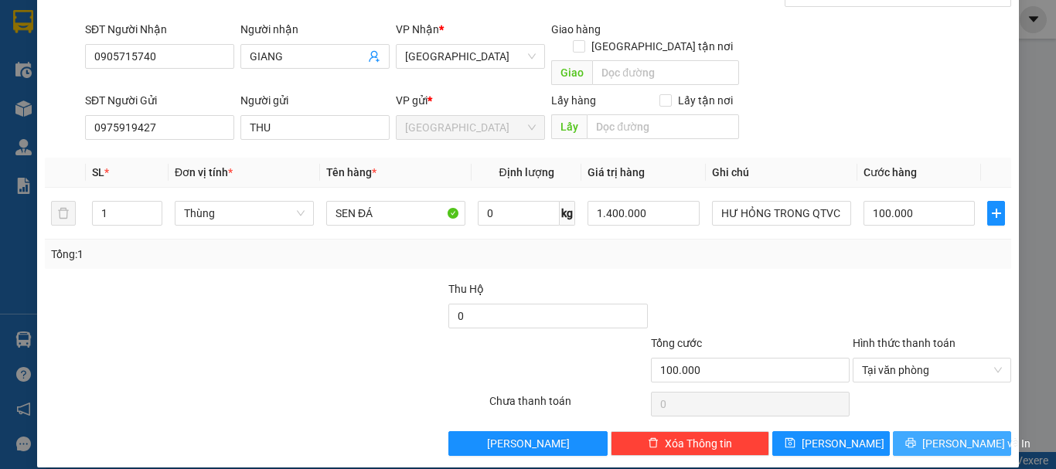
click at [912, 432] on button "[PERSON_NAME] và In" at bounding box center [952, 444] width 118 height 25
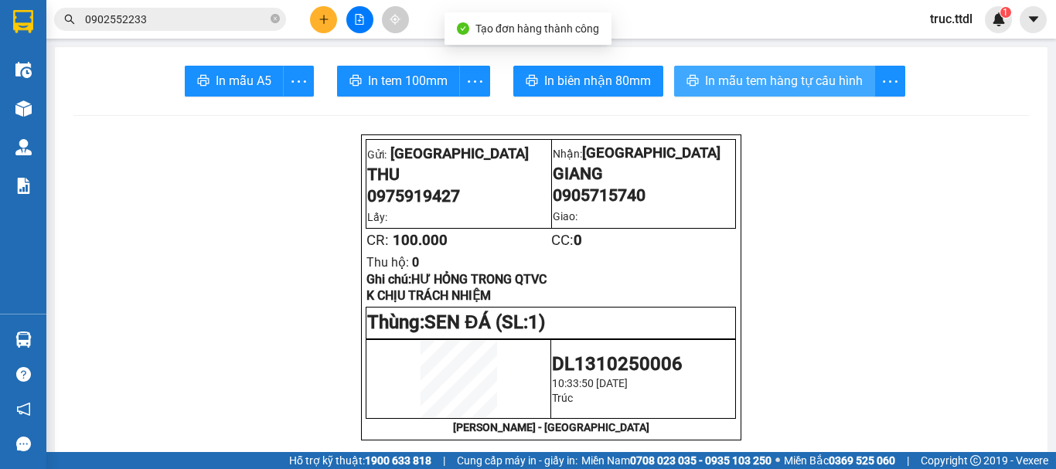
click at [768, 80] on span "In mẫu tem hàng tự cấu hình" at bounding box center [784, 80] width 158 height 19
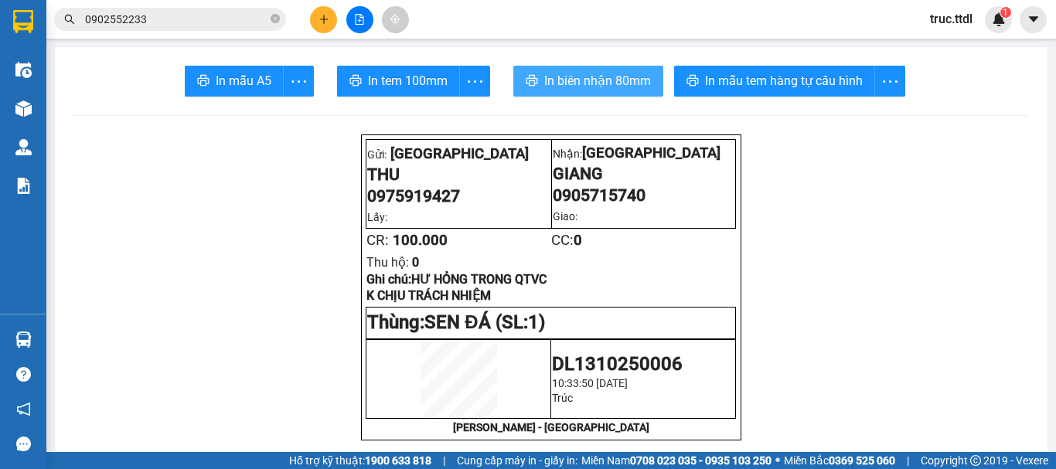
click at [575, 80] on span "In biên nhận 80mm" at bounding box center [597, 80] width 107 height 19
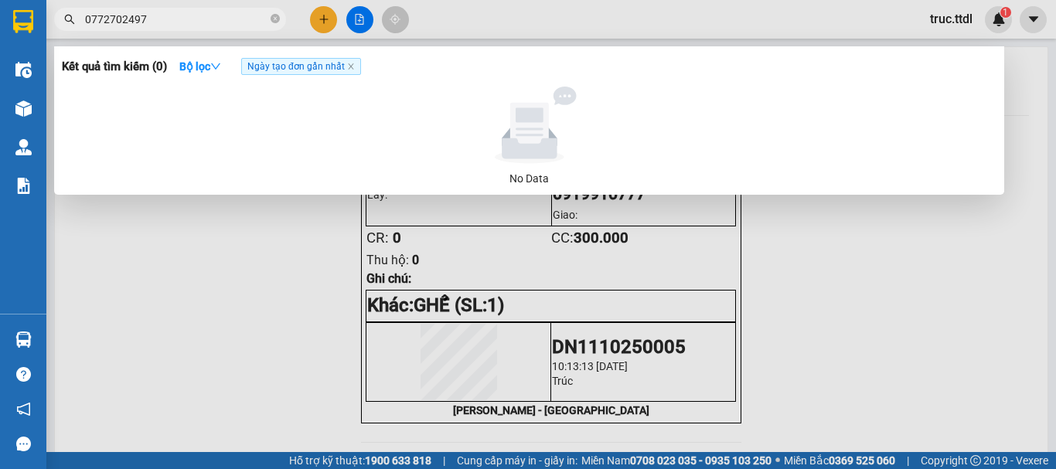
click at [210, 16] on input "0772702497" at bounding box center [176, 19] width 183 height 17
type input "0382464264"
